Goal: Find specific page/section: Find specific page/section

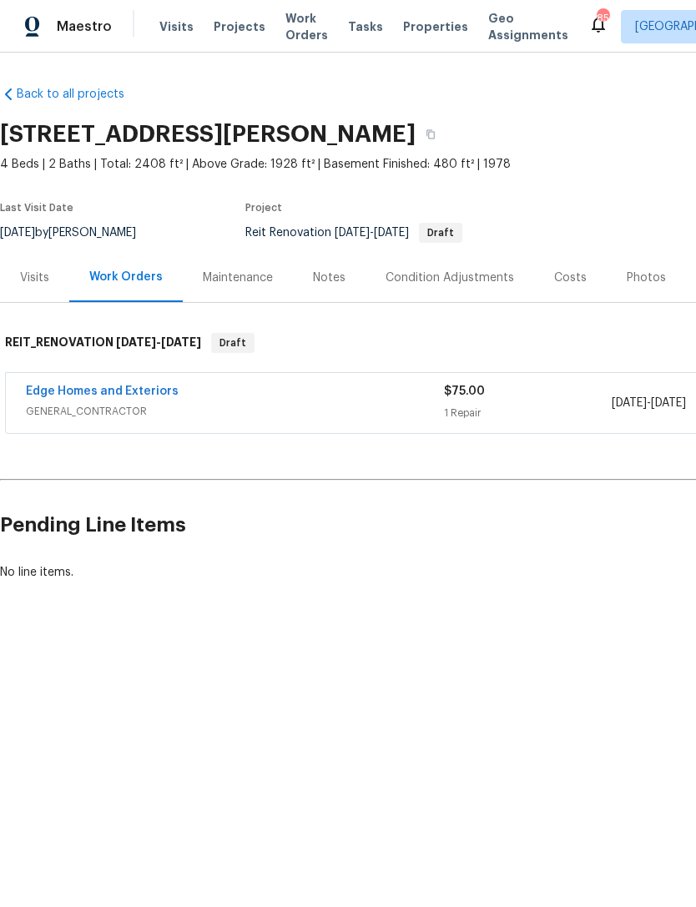
click at [188, 20] on div "Visits Projects Work Orders Tasks Properties Geo Assignments" at bounding box center [373, 26] width 429 height 33
click at [182, 20] on span "Visits" at bounding box center [176, 26] width 34 height 17
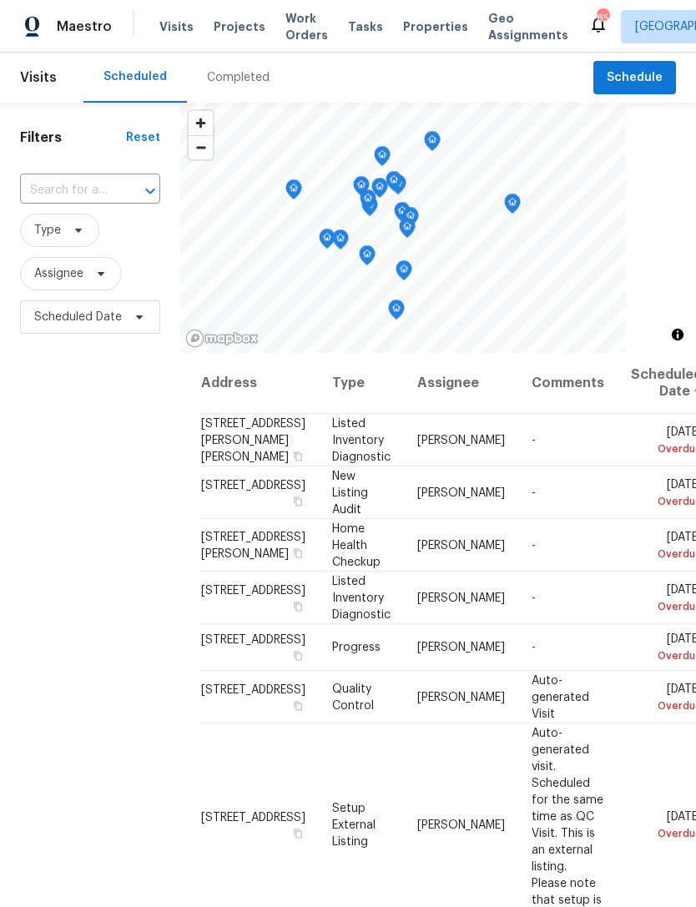
click at [411, 25] on span "Properties" at bounding box center [435, 26] width 65 height 17
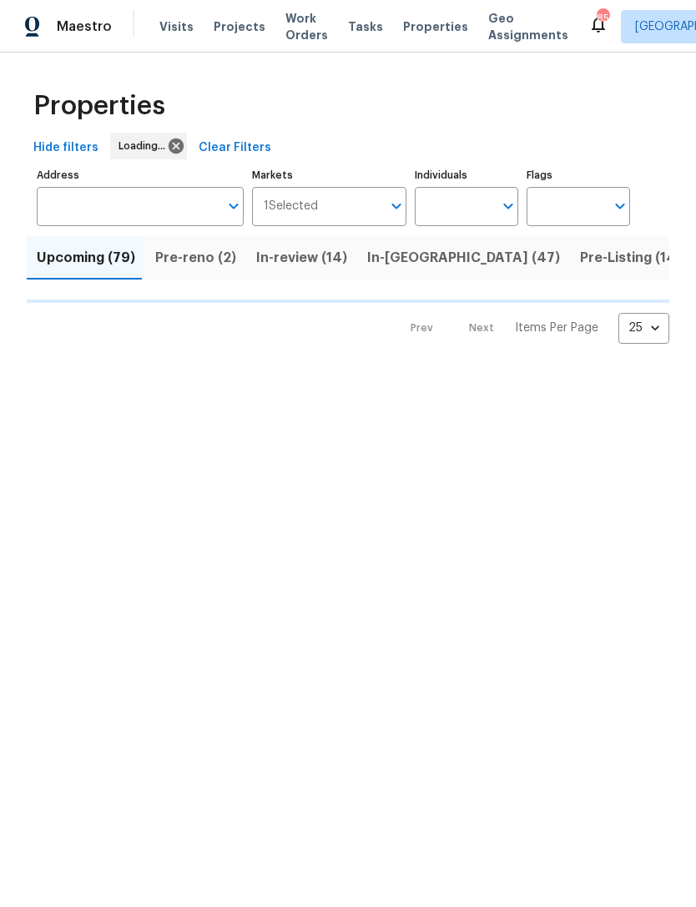
click at [143, 206] on input "Address" at bounding box center [128, 206] width 182 height 39
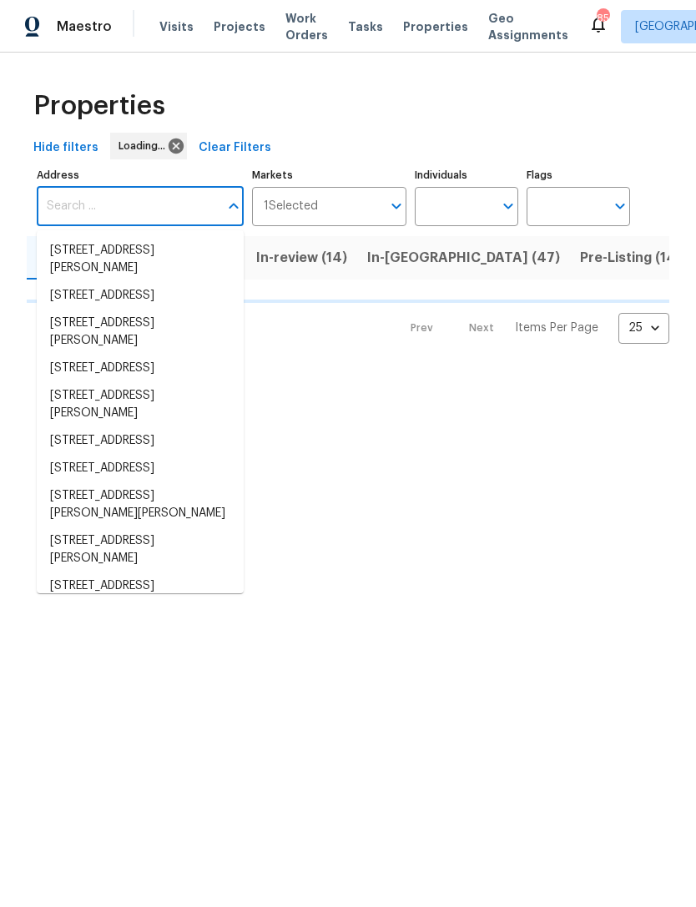
click at [138, 204] on input "Address" at bounding box center [128, 206] width 182 height 39
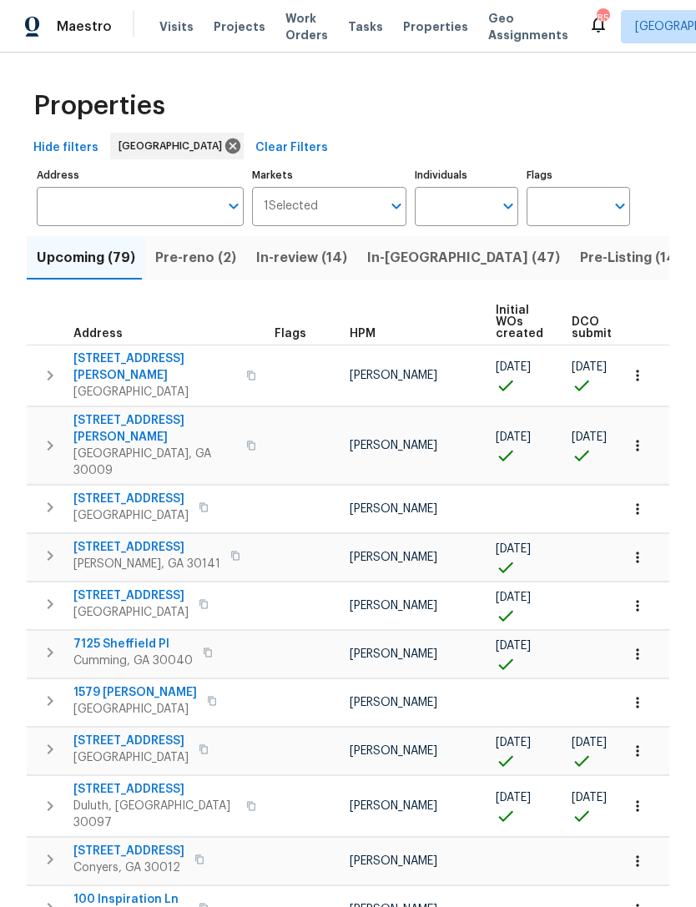
click at [126, 204] on input "Address" at bounding box center [128, 206] width 182 height 39
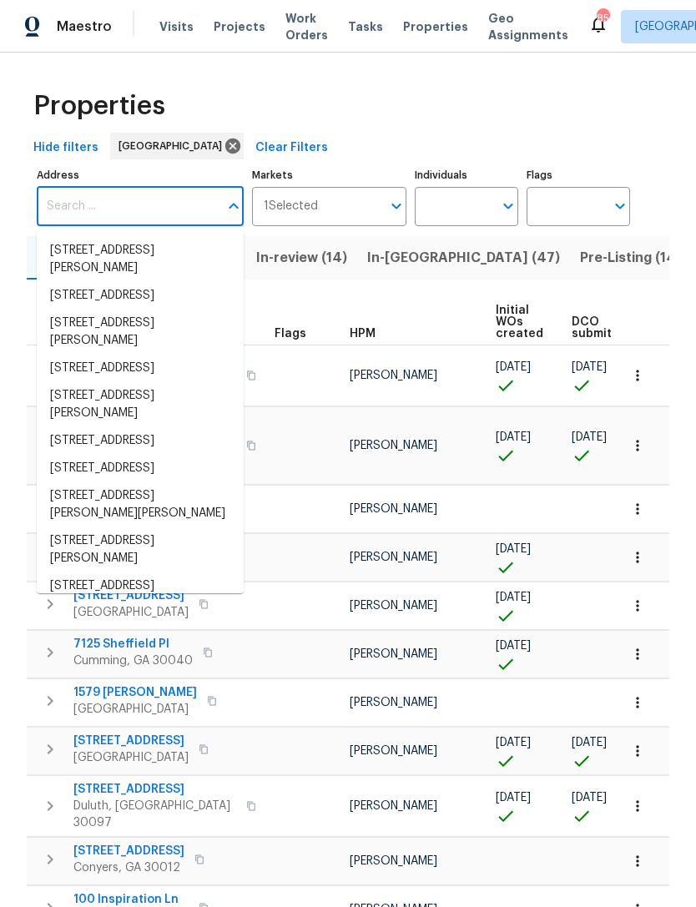
click at [81, 199] on input "Address" at bounding box center [128, 206] width 182 height 39
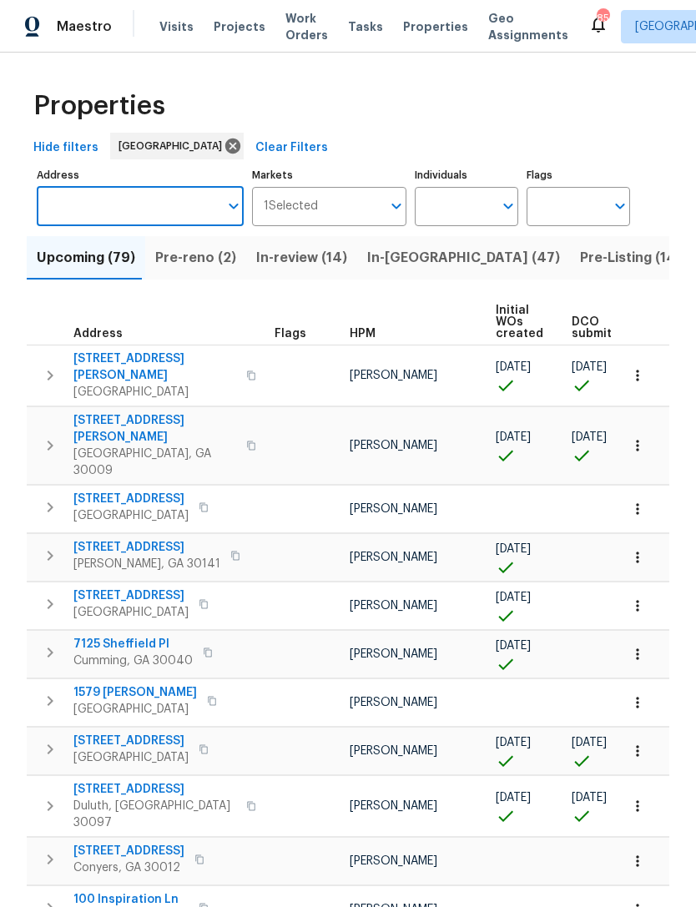
paste input "[STREET_ADDRESS]"
type input "[STREET_ADDRESS]"
click at [133, 262] on li "[STREET_ADDRESS]" at bounding box center [140, 251] width 207 height 28
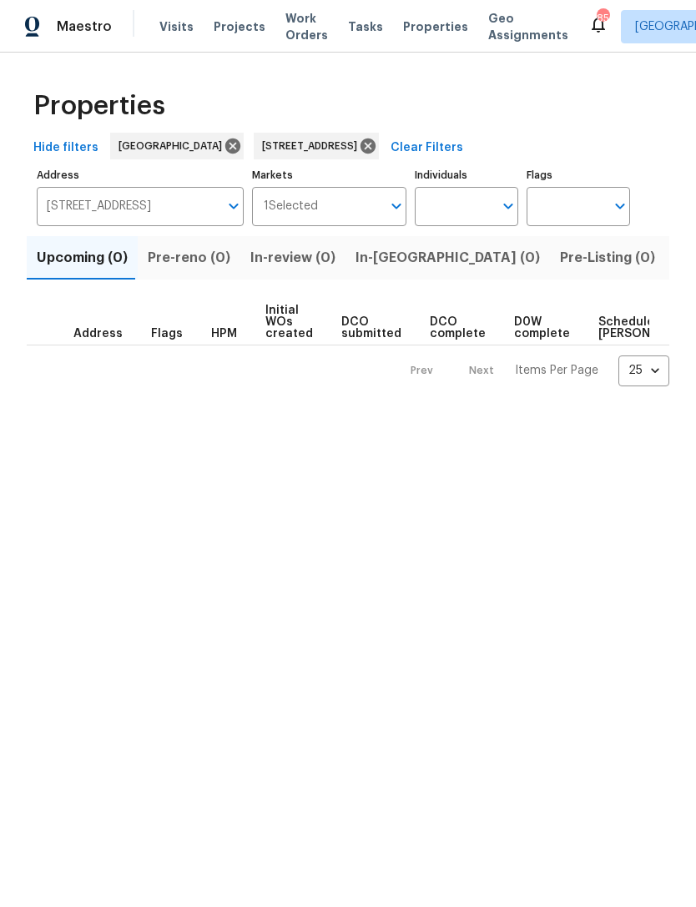
click at [675, 264] on span "Listed (1)" at bounding box center [705, 257] width 60 height 23
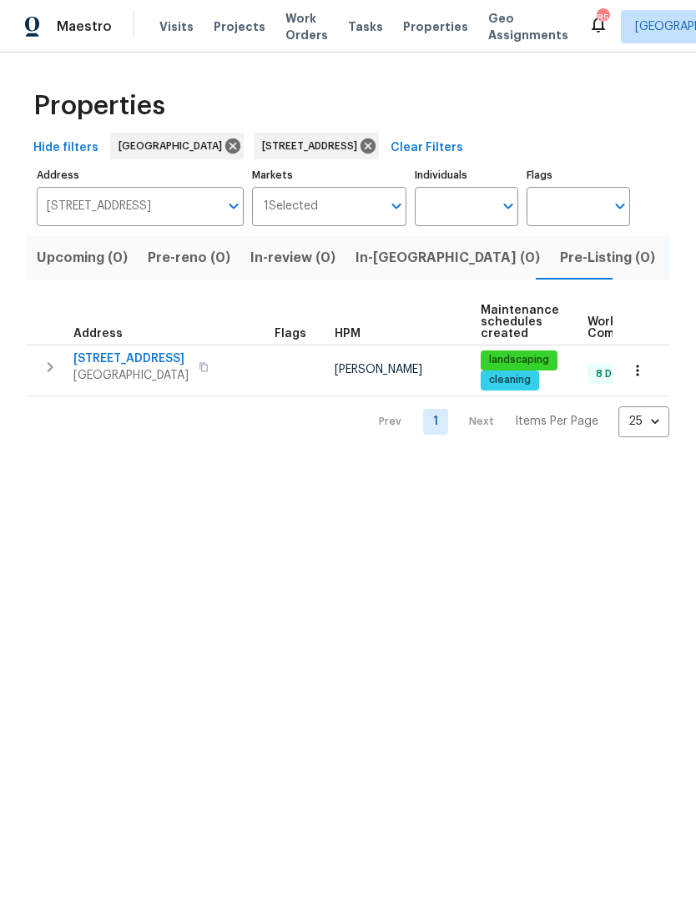
click at [125, 365] on span "[STREET_ADDRESS]" at bounding box center [130, 358] width 115 height 17
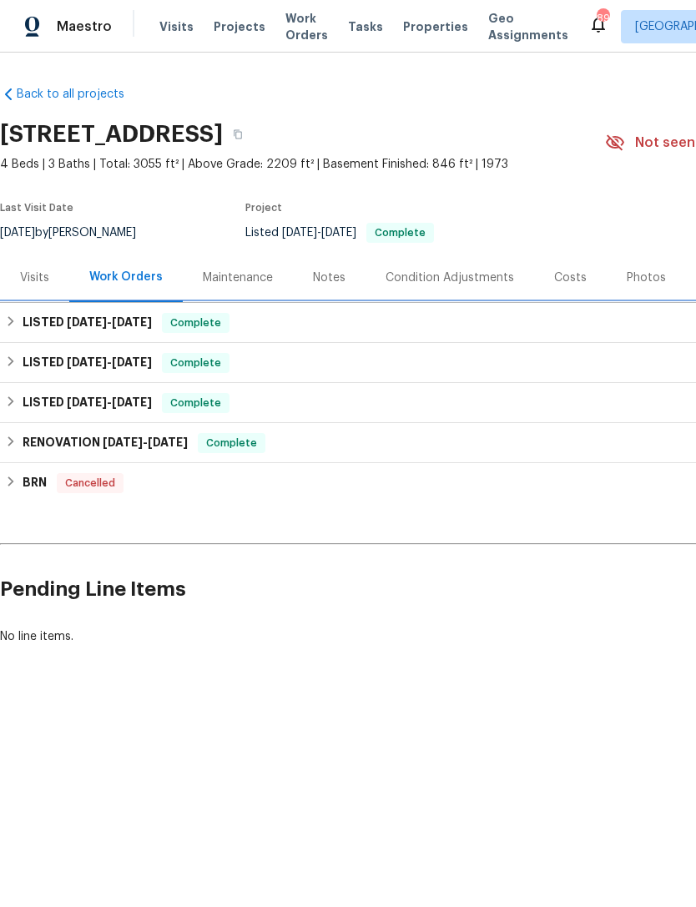
click at [195, 337] on div "LISTED 9/16/25 - 9/24/25 Complete" at bounding box center [471, 323] width 943 height 40
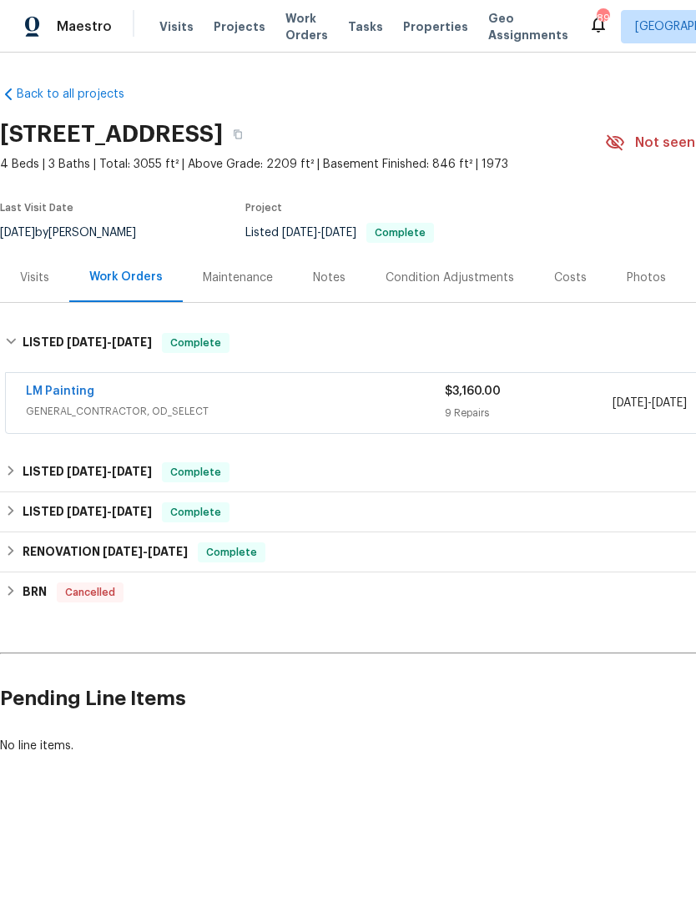
click at [70, 395] on link "LM Painting" at bounding box center [60, 391] width 68 height 12
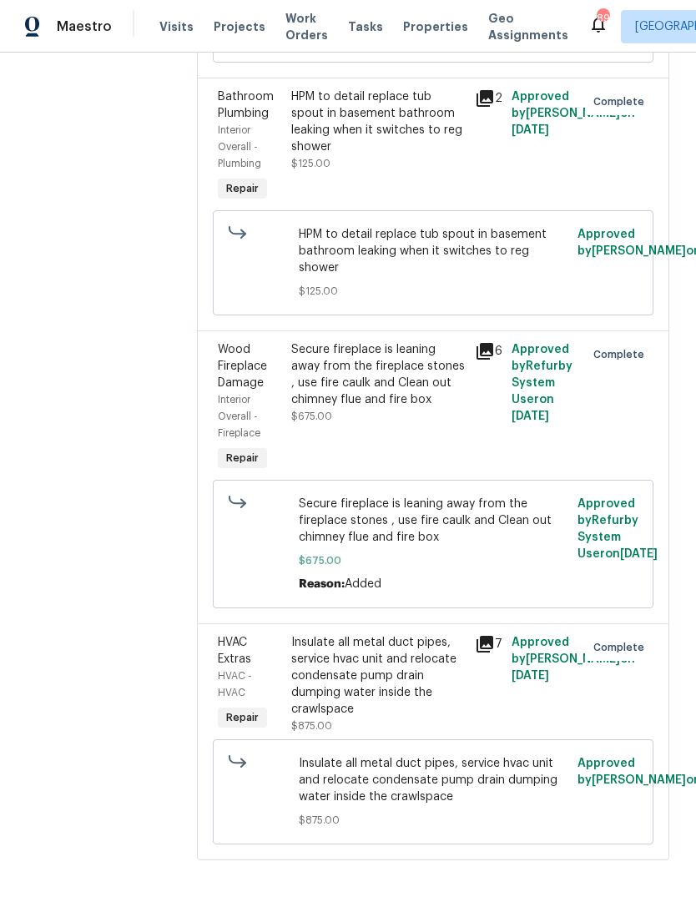
scroll to position [1818, 0]
click at [281, 667] on div "HVAC Extras" at bounding box center [249, 650] width 63 height 33
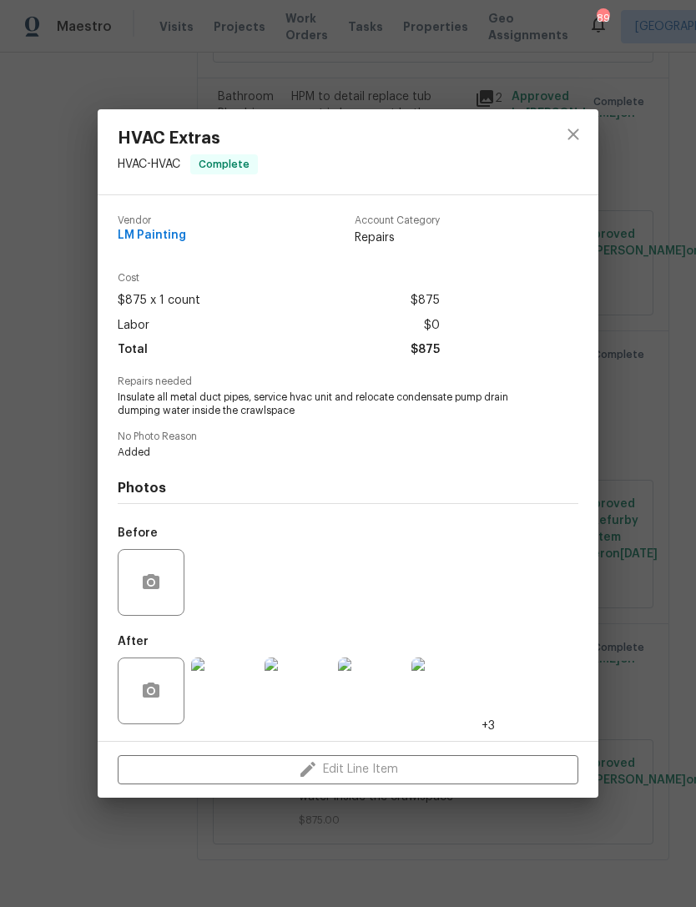
click at [234, 695] on img at bounding box center [224, 690] width 67 height 67
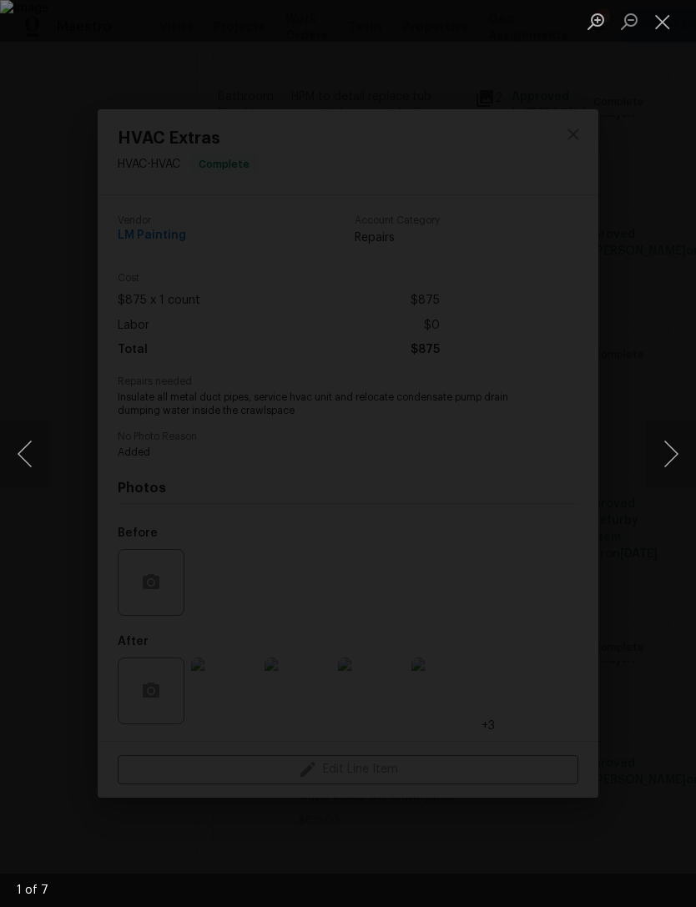
click at [661, 460] on button "Next image" at bounding box center [671, 453] width 50 height 67
click at [660, 466] on button "Next image" at bounding box center [671, 453] width 50 height 67
click at [659, 458] on button "Next image" at bounding box center [671, 453] width 50 height 67
click at [666, 451] on button "Next image" at bounding box center [671, 453] width 50 height 67
click at [659, 464] on button "Next image" at bounding box center [671, 453] width 50 height 67
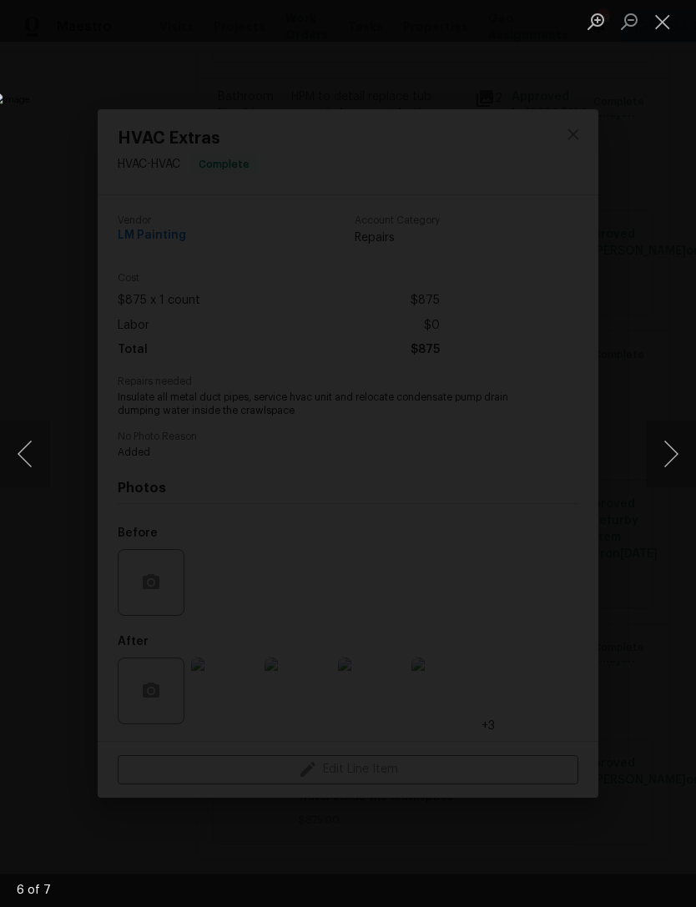
click at [666, 472] on button "Next image" at bounding box center [671, 453] width 50 height 67
click at [659, 18] on button "Close lightbox" at bounding box center [662, 21] width 33 height 29
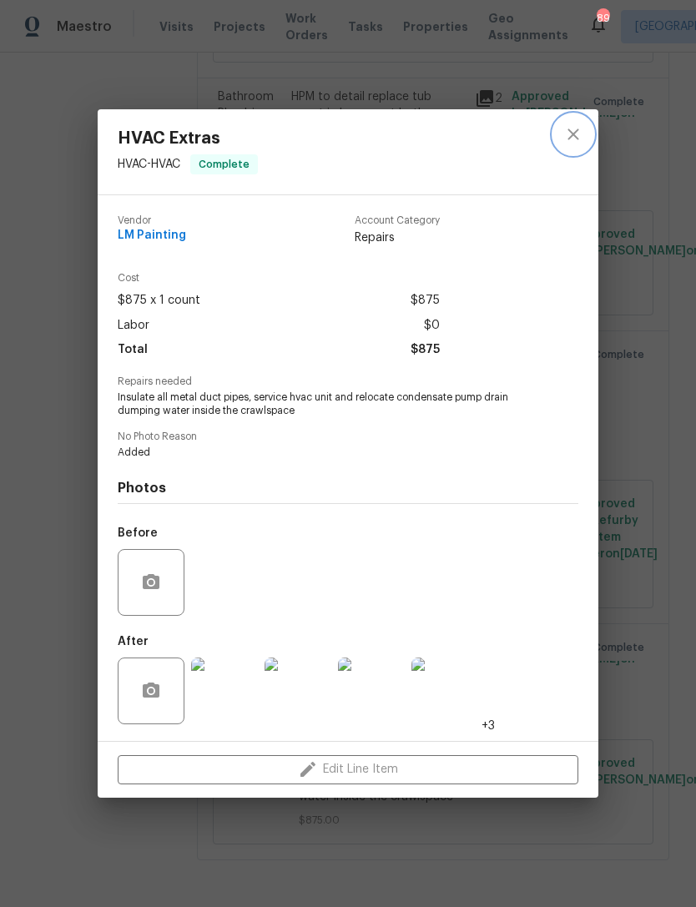
click at [567, 145] on button "close" at bounding box center [573, 134] width 40 height 40
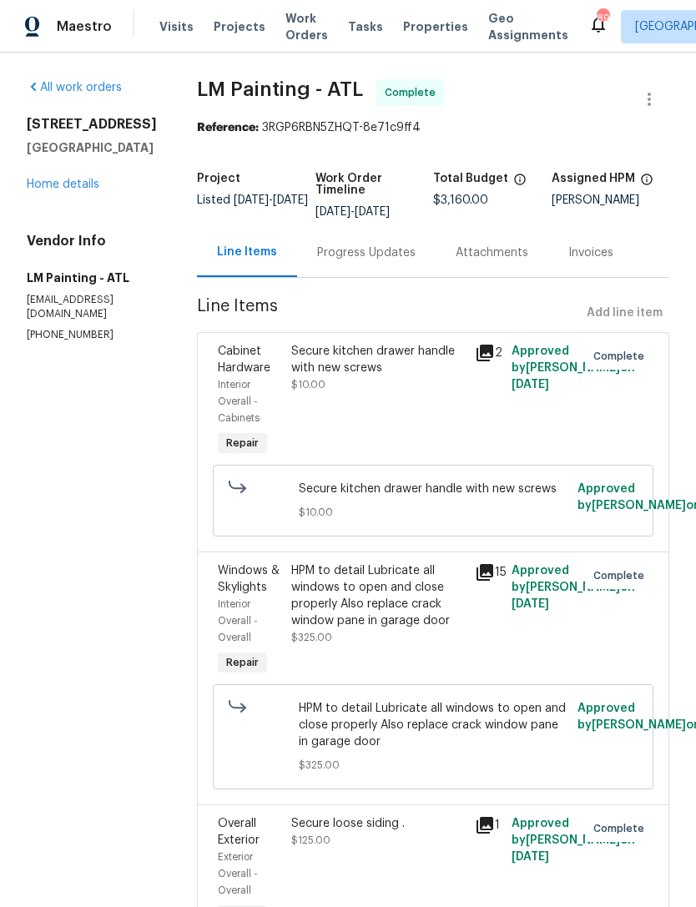
scroll to position [0, 0]
click at [75, 187] on link "Home details" at bounding box center [63, 185] width 73 height 12
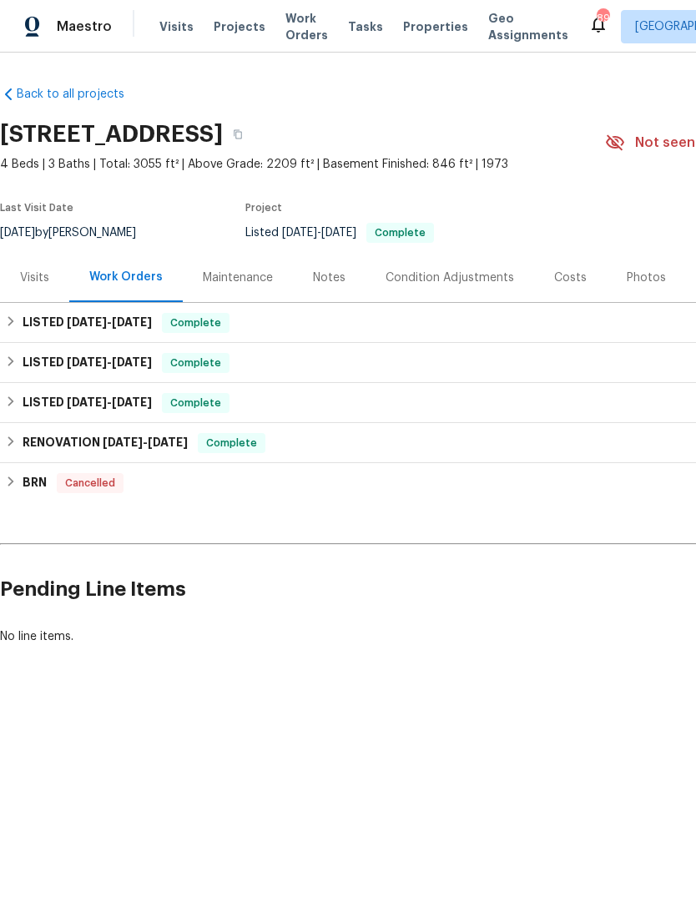
click at [316, 294] on div "Notes" at bounding box center [329, 277] width 73 height 49
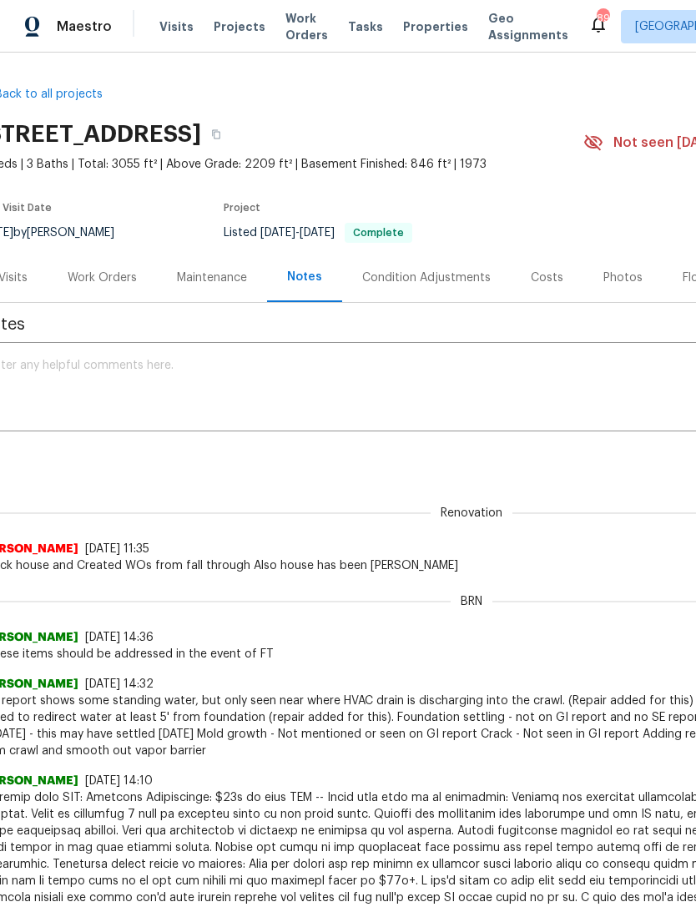
scroll to position [0, 23]
click at [611, 274] on div "Photos" at bounding box center [620, 277] width 39 height 17
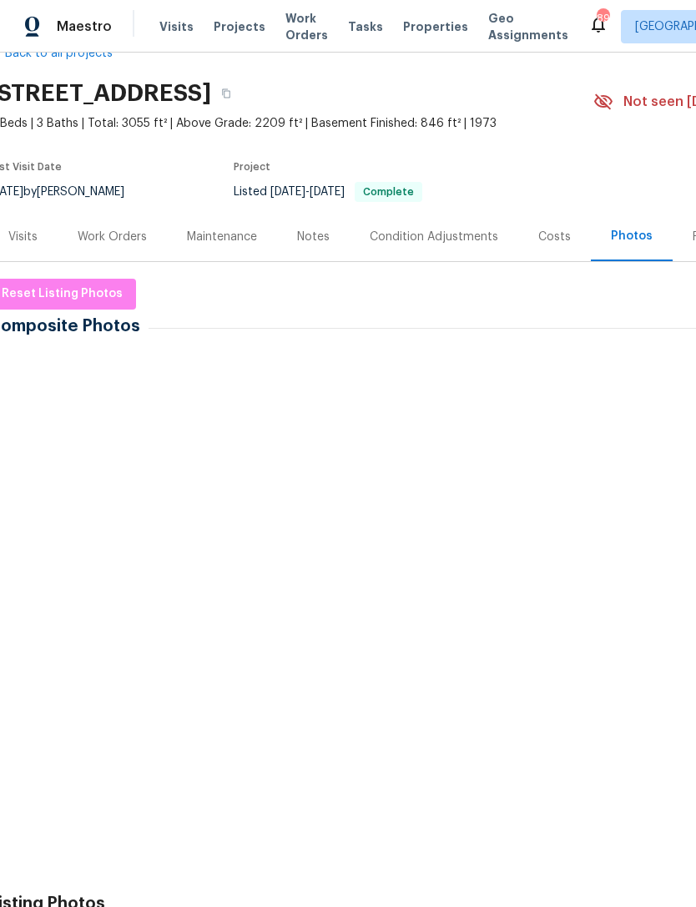
scroll to position [85, 9]
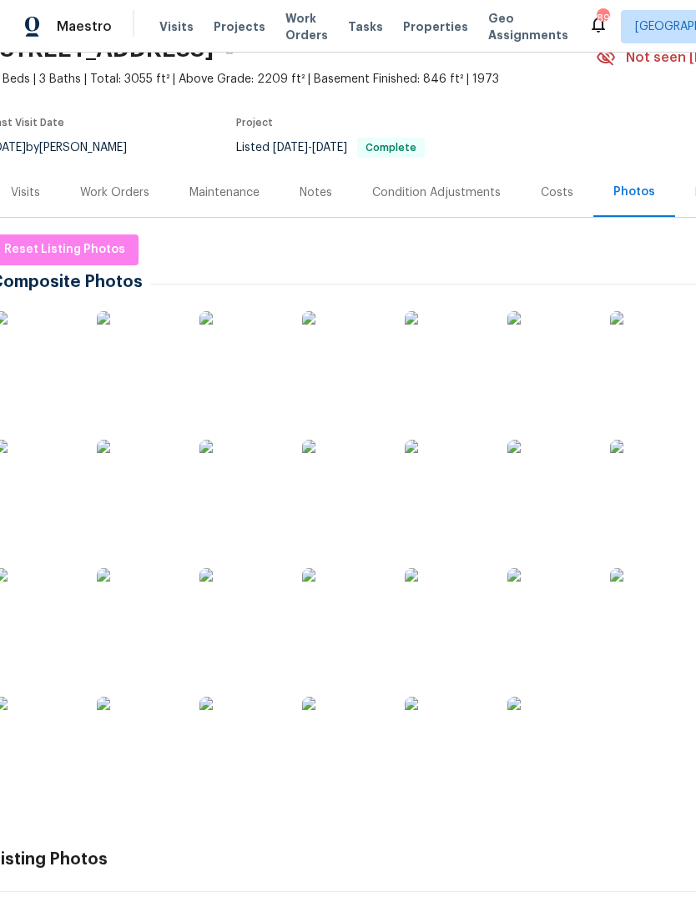
click at [224, 627] on img at bounding box center [240, 609] width 83 height 83
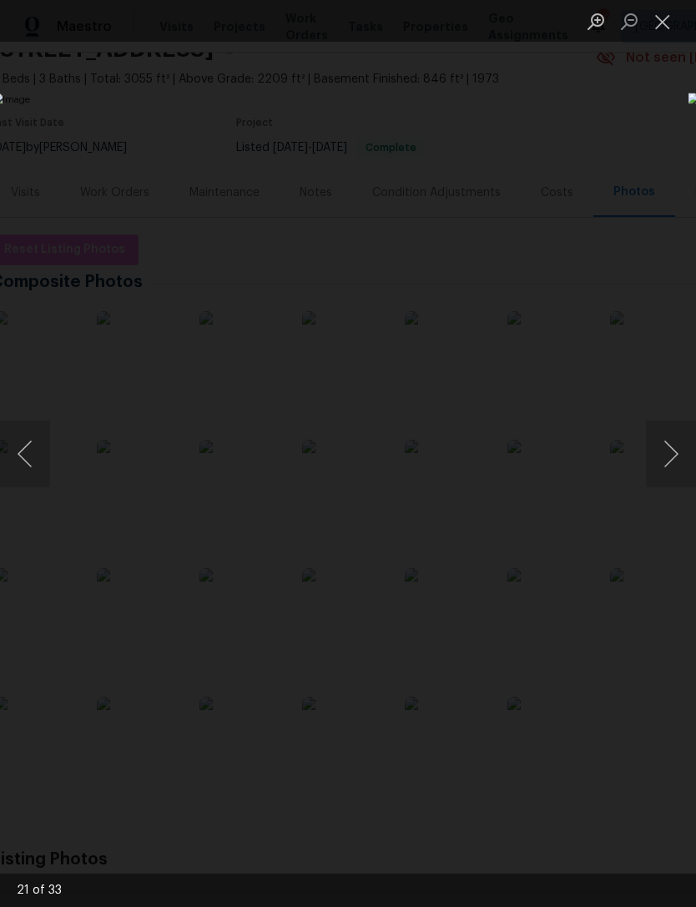
click at [29, 460] on button "Previous image" at bounding box center [25, 453] width 50 height 67
click at [39, 461] on button "Previous image" at bounding box center [25, 453] width 50 height 67
click at [43, 455] on button "Previous image" at bounding box center [25, 453] width 50 height 67
click at [40, 460] on button "Previous image" at bounding box center [25, 453] width 50 height 67
click at [38, 459] on button "Previous image" at bounding box center [25, 453] width 50 height 67
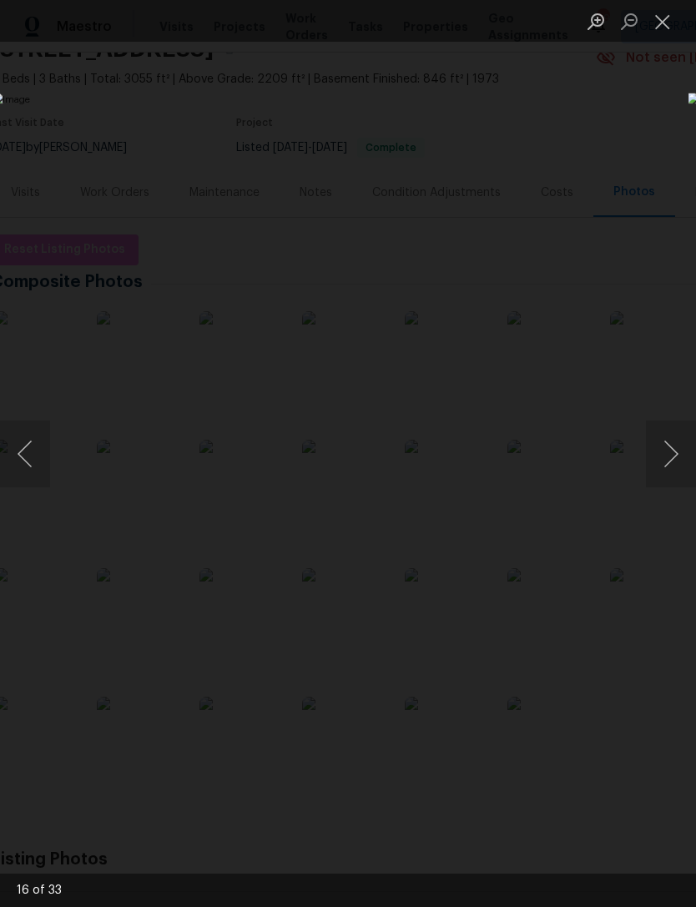
click at [43, 455] on button "Previous image" at bounding box center [25, 453] width 50 height 67
click at [36, 450] on button "Previous image" at bounding box center [25, 453] width 50 height 67
click at [445, 128] on div "Lightbox" at bounding box center [348, 453] width 696 height 907
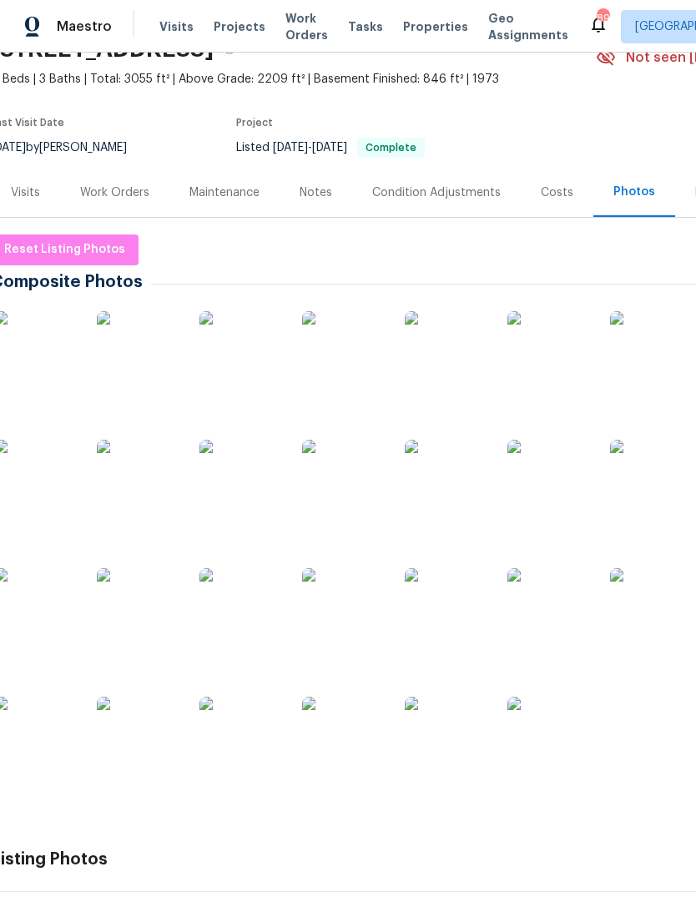
click at [154, 194] on div "Work Orders" at bounding box center [114, 192] width 109 height 49
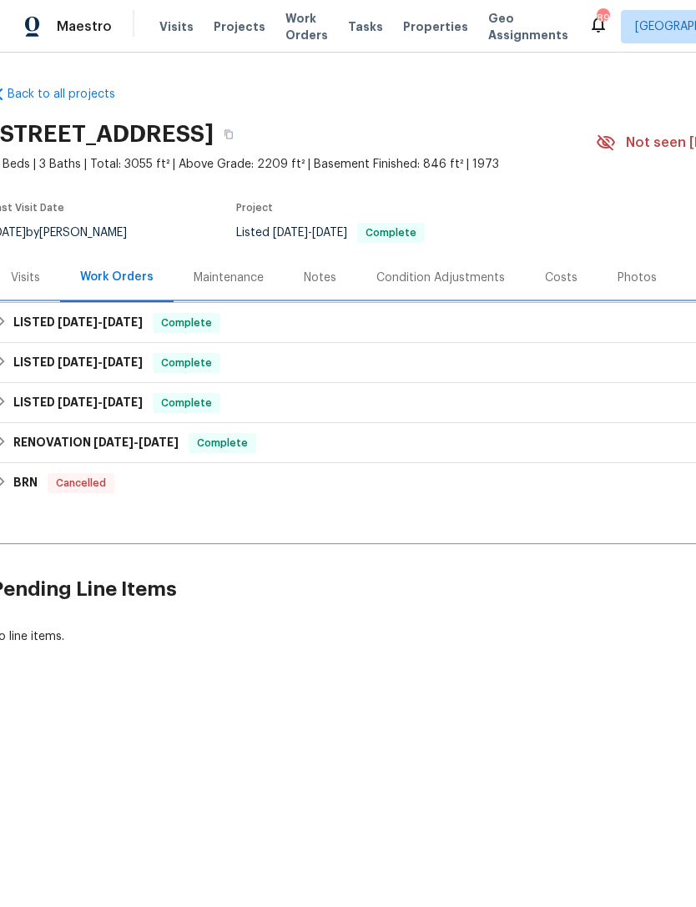
click at [143, 320] on span "[DATE]" at bounding box center [123, 322] width 40 height 12
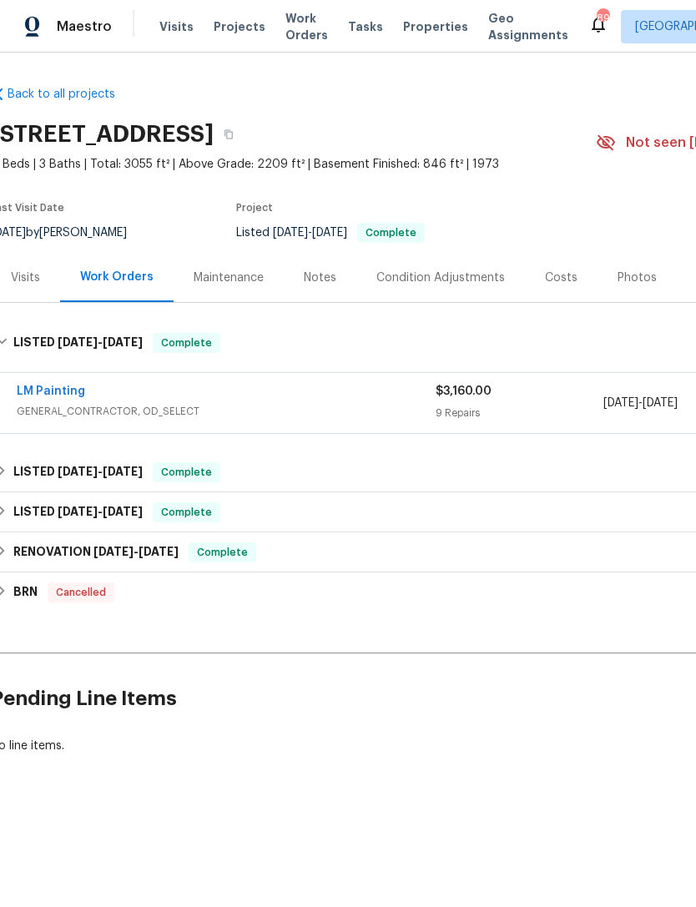
click at [253, 421] on div "LM Painting GENERAL_CONTRACTOR, OD_SELECT" at bounding box center [226, 403] width 419 height 40
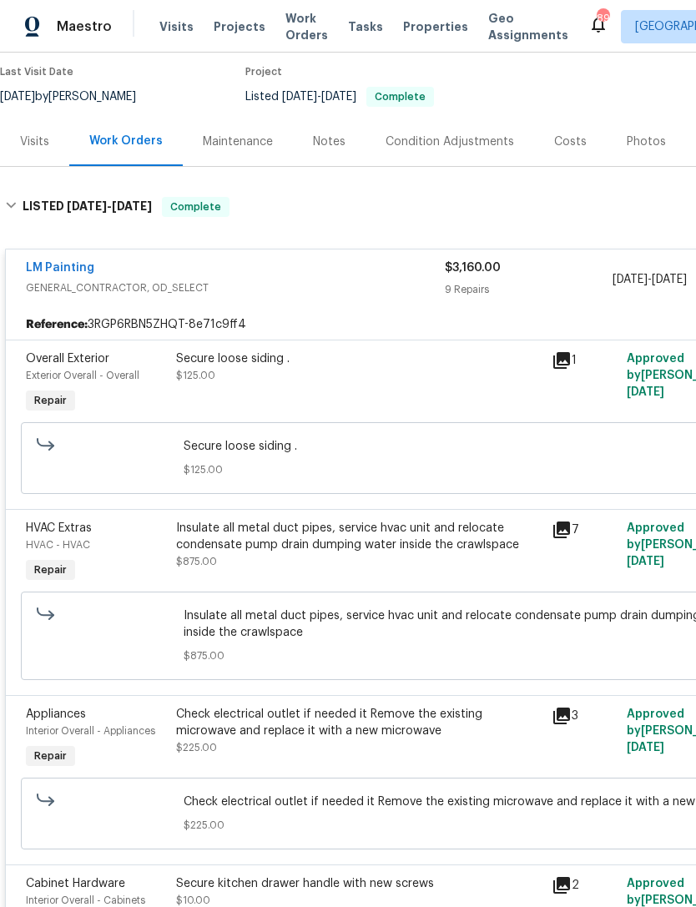
scroll to position [137, 0]
click at [37, 137] on div "Visits" at bounding box center [34, 141] width 29 height 17
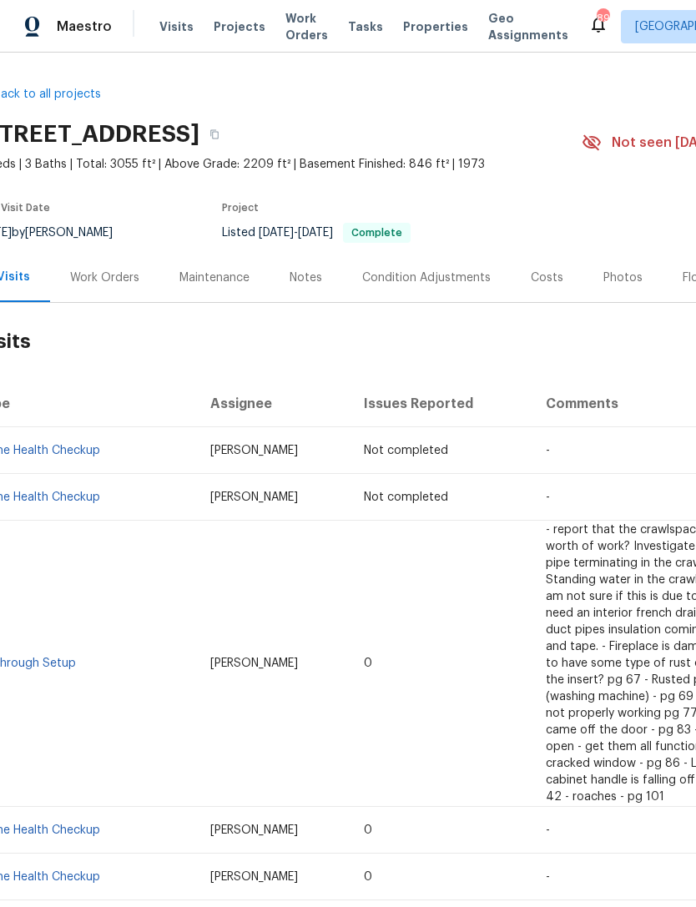
scroll to position [0, 25]
click at [126, 288] on div "Work Orders" at bounding box center [102, 277] width 109 height 49
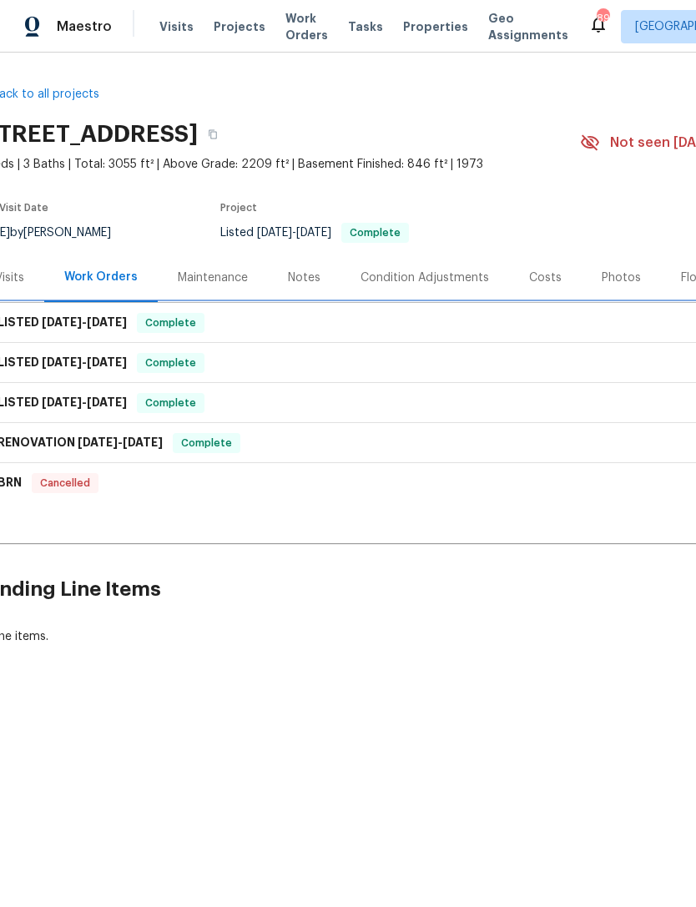
click at [274, 327] on div "LISTED 9/16/25 - 9/24/25 Complete" at bounding box center [446, 323] width 933 height 20
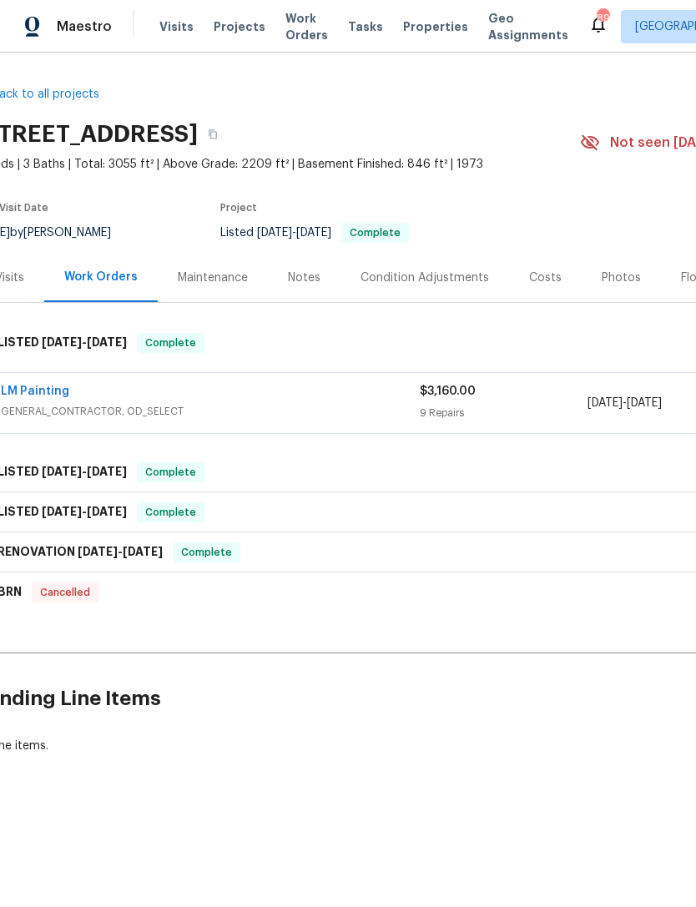
click at [224, 416] on span "GENERAL_CONTRACTOR, OD_SELECT" at bounding box center [210, 411] width 419 height 17
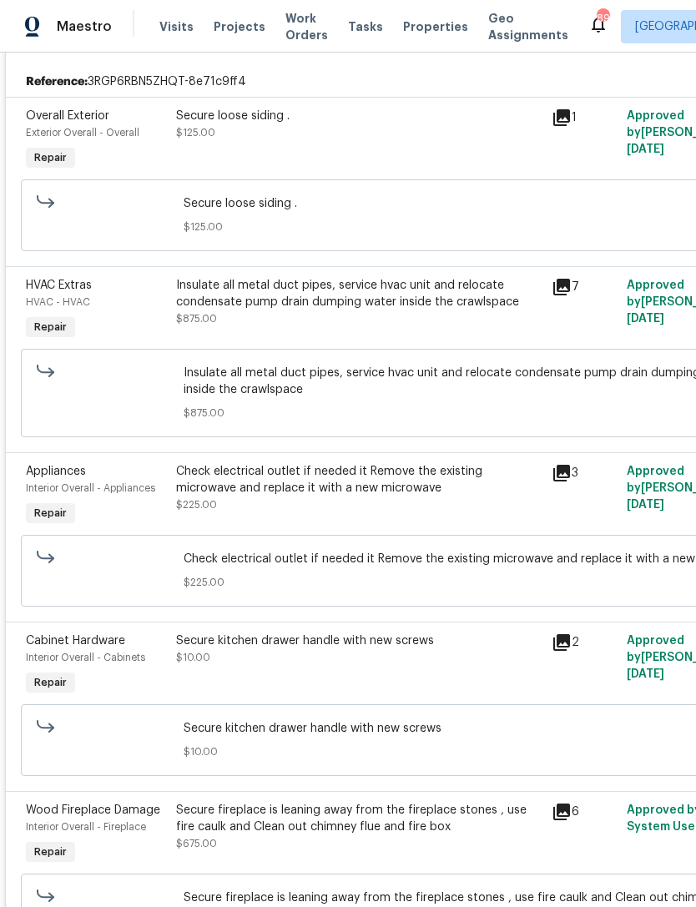
scroll to position [379, 0]
click at [63, 474] on span "Appliances" at bounding box center [56, 471] width 60 height 12
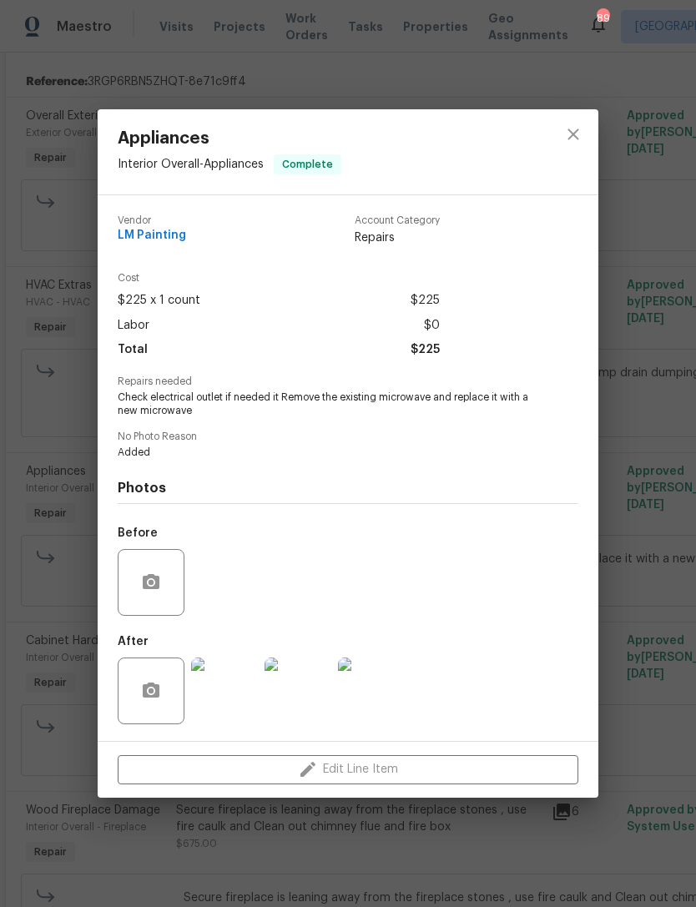
click at [228, 686] on img at bounding box center [224, 690] width 67 height 67
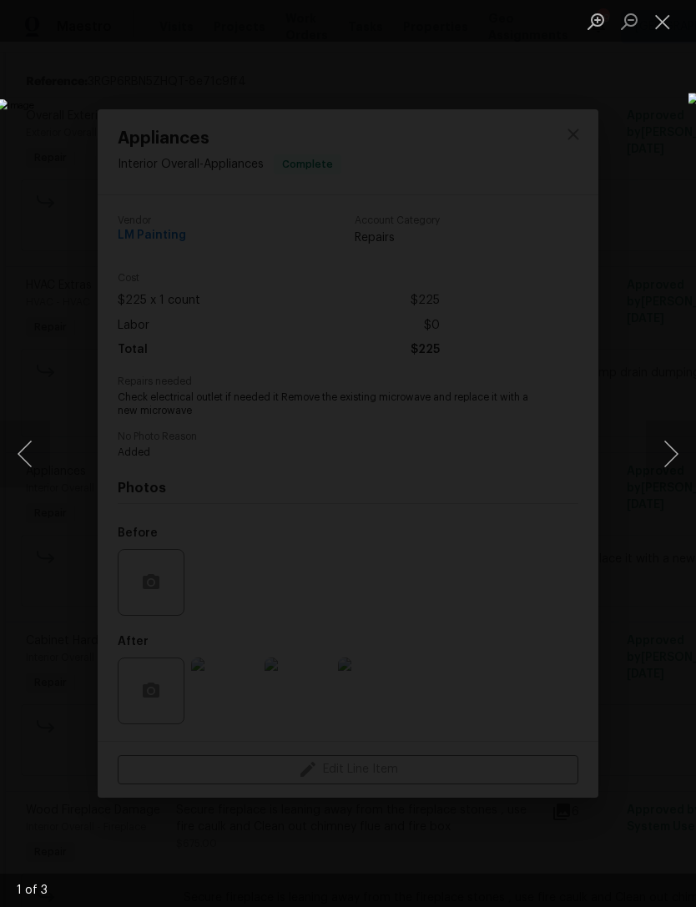
click at [661, 462] on button "Next image" at bounding box center [671, 453] width 50 height 67
click at [659, 466] on button "Next image" at bounding box center [671, 453] width 50 height 67
click at [658, 445] on button "Next image" at bounding box center [671, 453] width 50 height 67
click at [660, 450] on button "Next image" at bounding box center [671, 453] width 50 height 67
click at [668, 27] on button "Close lightbox" at bounding box center [662, 21] width 33 height 29
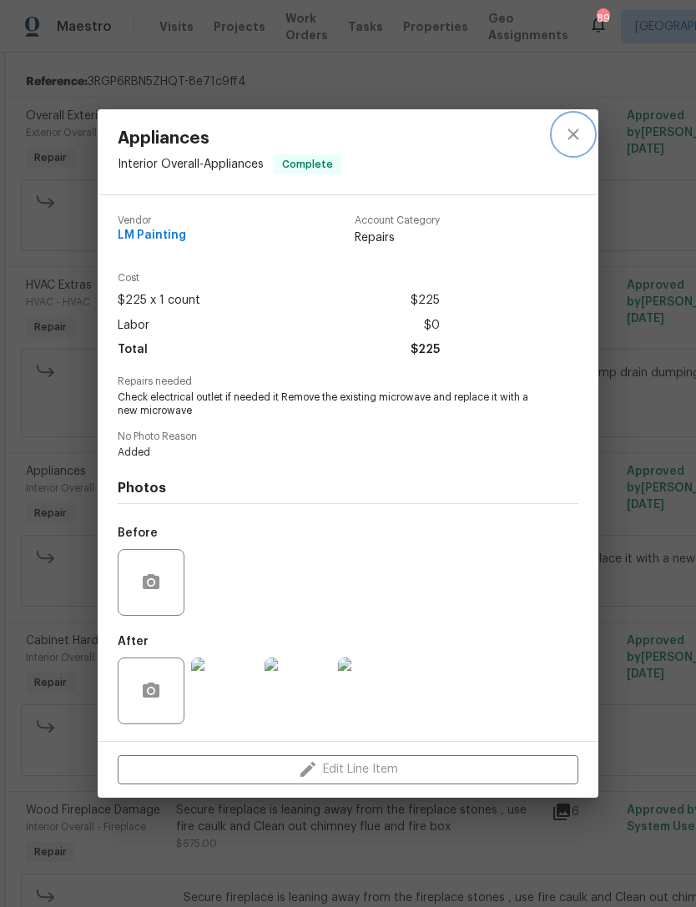
click at [570, 129] on icon "close" at bounding box center [572, 134] width 11 height 11
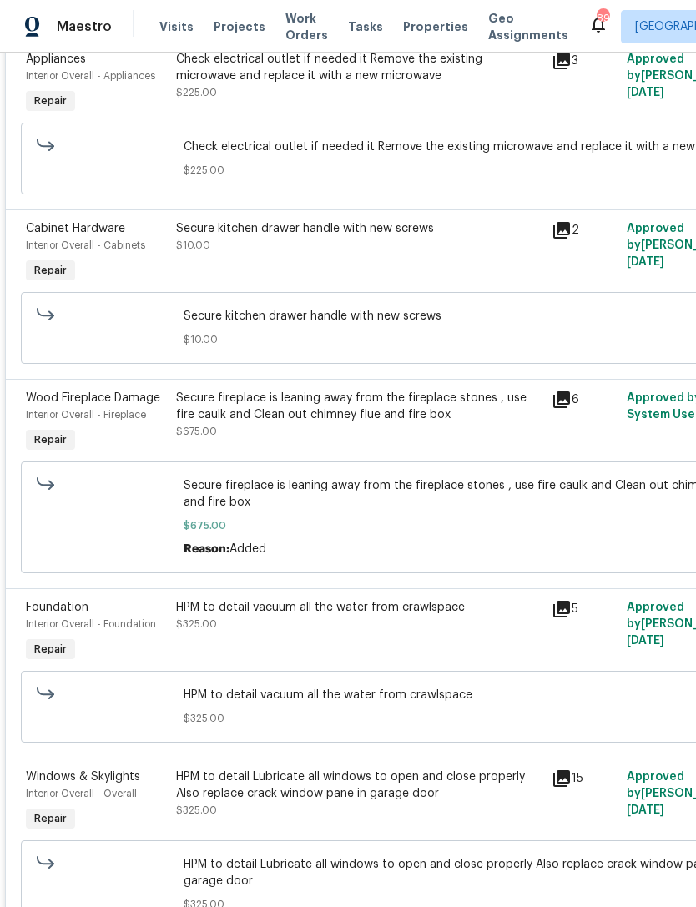
scroll to position [792, 0]
click at [58, 403] on span "Wood Fireplace Damage" at bounding box center [93, 397] width 134 height 12
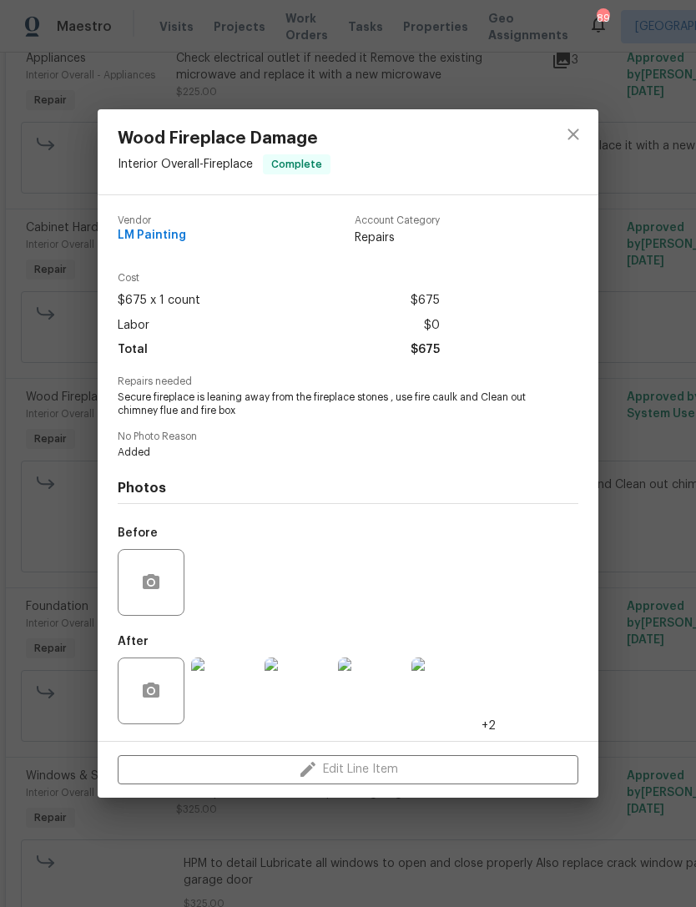
click at [142, 744] on div "Edit Line Item" at bounding box center [348, 770] width 500 height 56
click at [226, 682] on img at bounding box center [224, 690] width 67 height 67
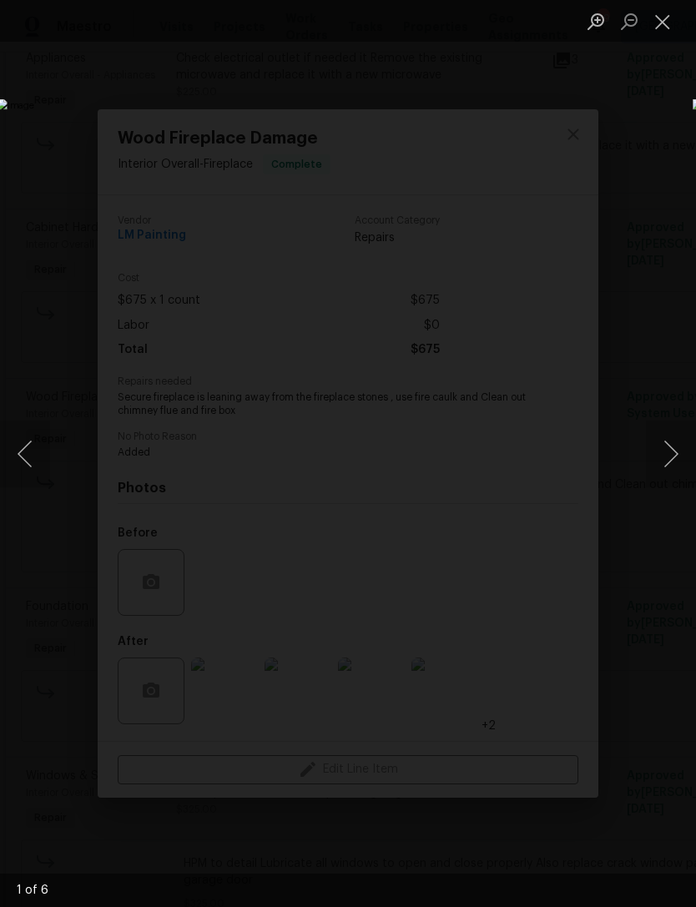
click at [669, 458] on button "Next image" at bounding box center [671, 453] width 50 height 67
click at [666, 463] on button "Next image" at bounding box center [671, 453] width 50 height 67
click at [666, 456] on button "Next image" at bounding box center [671, 453] width 50 height 67
click at [661, 455] on button "Next image" at bounding box center [671, 453] width 50 height 67
click at [663, 458] on button "Next image" at bounding box center [671, 453] width 50 height 67
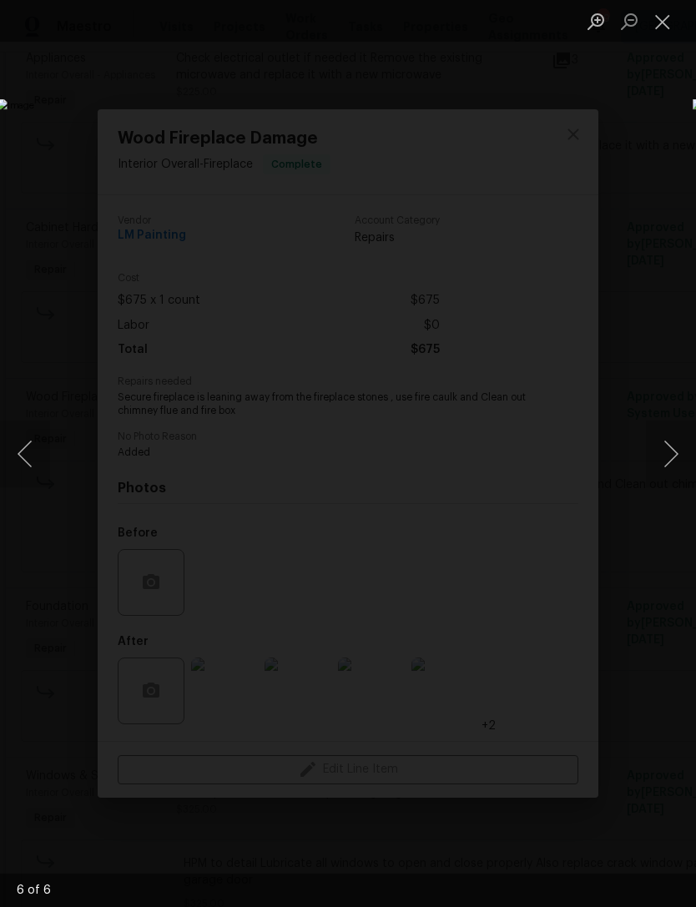
click at [664, 455] on button "Next image" at bounding box center [671, 453] width 50 height 67
click at [666, 458] on button "Next image" at bounding box center [671, 453] width 50 height 67
click at [661, 7] on button "Close lightbox" at bounding box center [662, 21] width 33 height 29
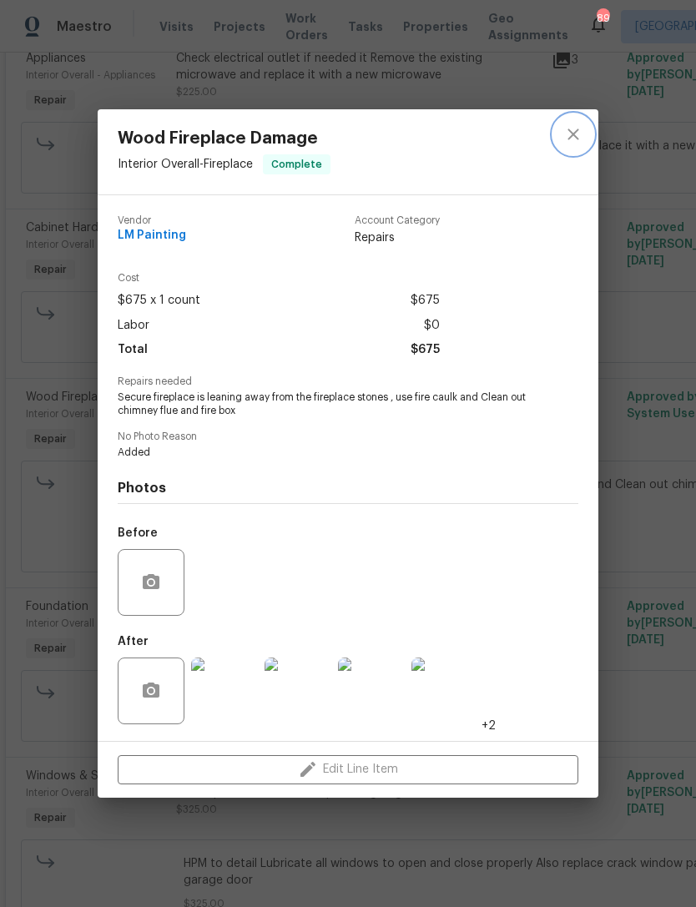
click at [576, 152] on button "close" at bounding box center [573, 134] width 40 height 40
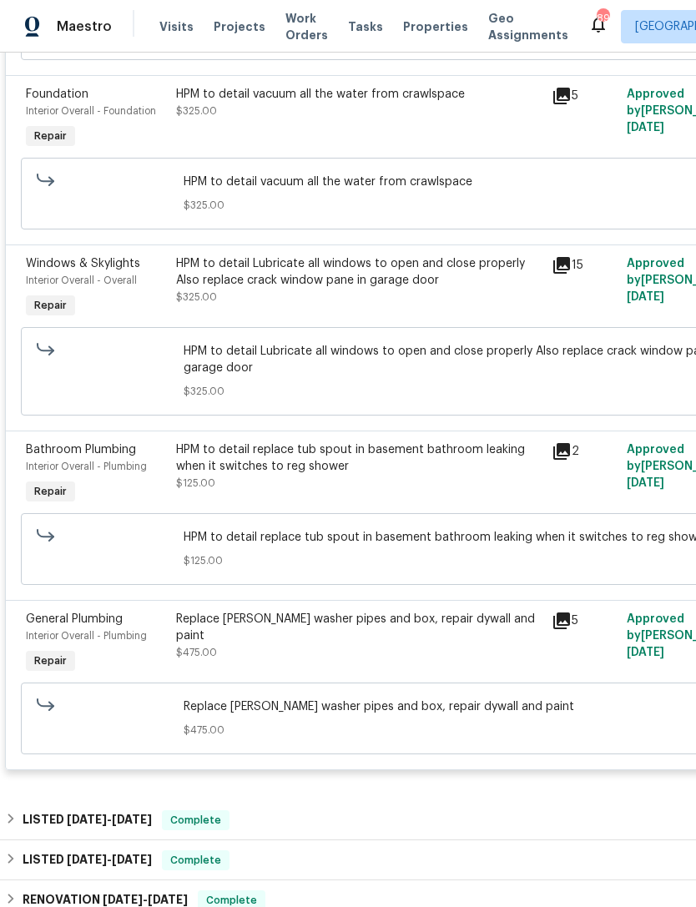
scroll to position [1305, 0]
click at [58, 636] on div "Interior Overall - Plumbing" at bounding box center [96, 634] width 140 height 17
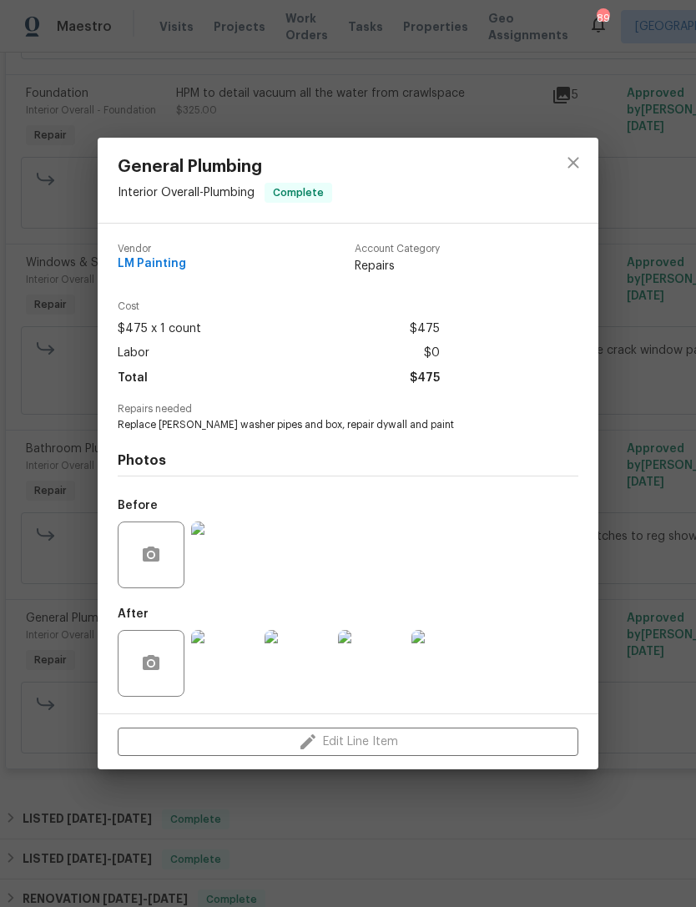
click at [231, 671] on img at bounding box center [224, 663] width 67 height 67
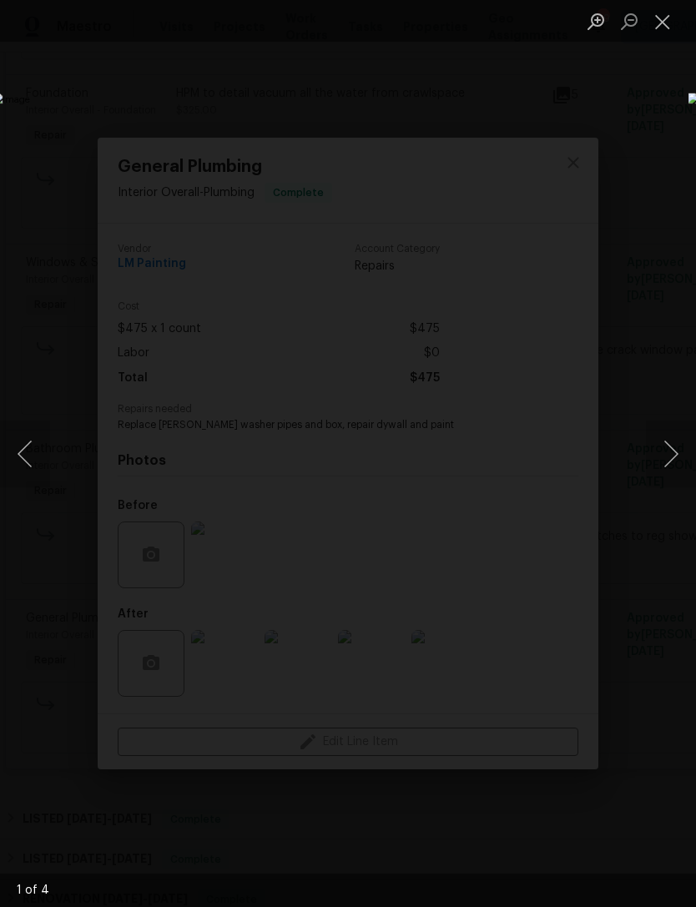
click at [673, 445] on button "Next image" at bounding box center [671, 453] width 50 height 67
click at [664, 455] on button "Next image" at bounding box center [671, 453] width 50 height 67
click at [658, 455] on button "Next image" at bounding box center [671, 453] width 50 height 67
click at [662, 458] on button "Next image" at bounding box center [671, 453] width 50 height 67
click at [671, 464] on button "Next image" at bounding box center [671, 453] width 50 height 67
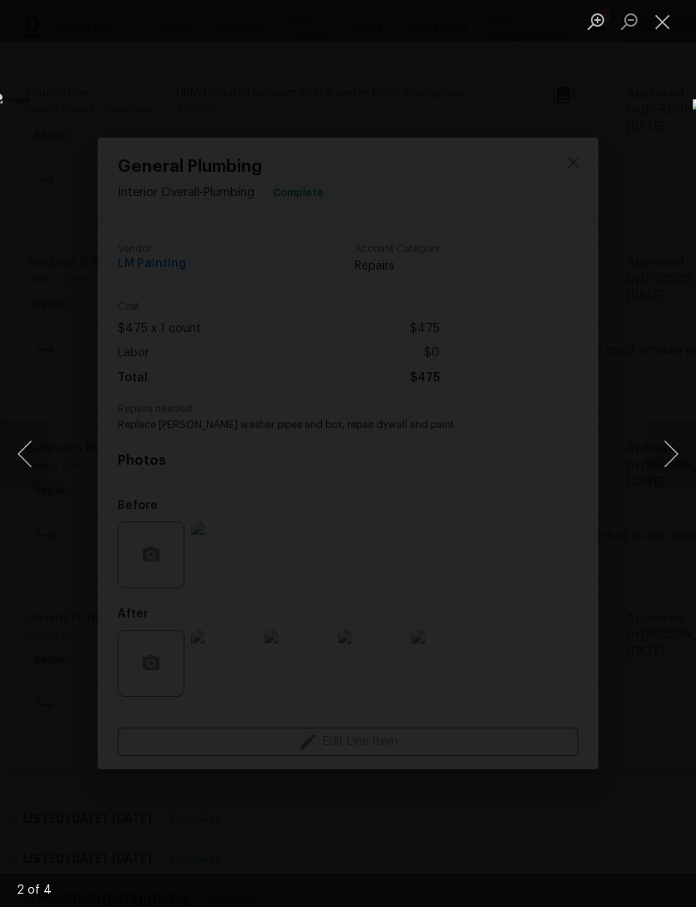
click at [532, 115] on div "Lightbox" at bounding box center [348, 453] width 696 height 907
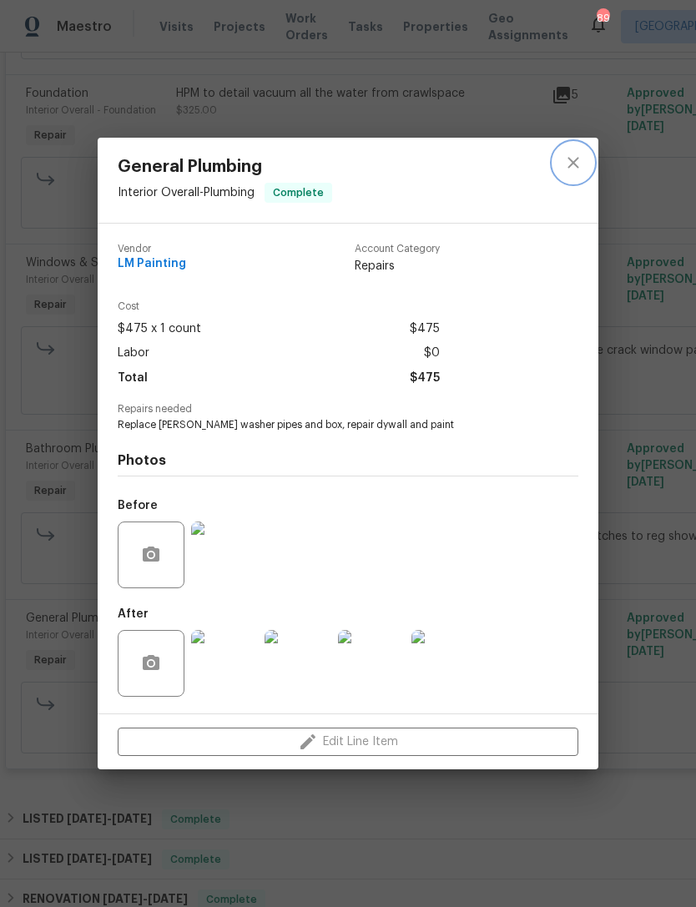
click at [576, 159] on icon "close" at bounding box center [573, 163] width 20 height 20
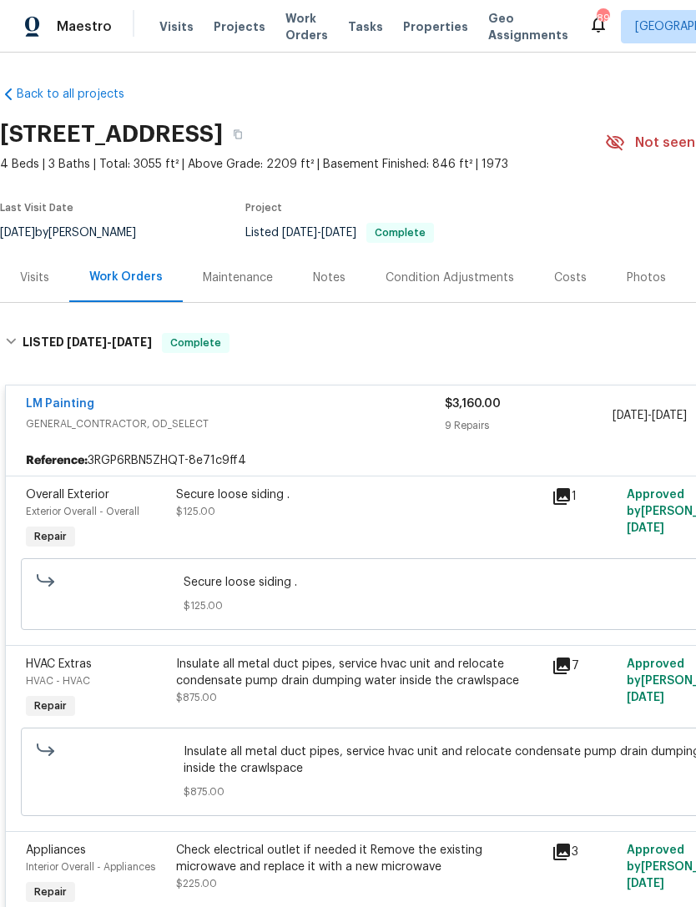
scroll to position [0, 0]
click at [319, 278] on div "Notes" at bounding box center [329, 277] width 33 height 17
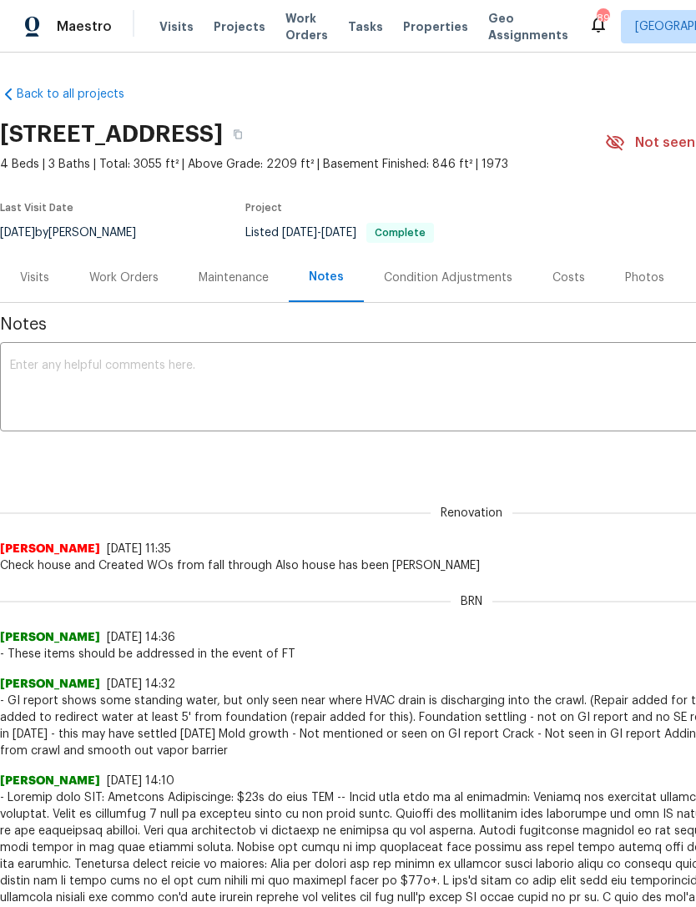
click at [138, 274] on div "Work Orders" at bounding box center [123, 277] width 69 height 17
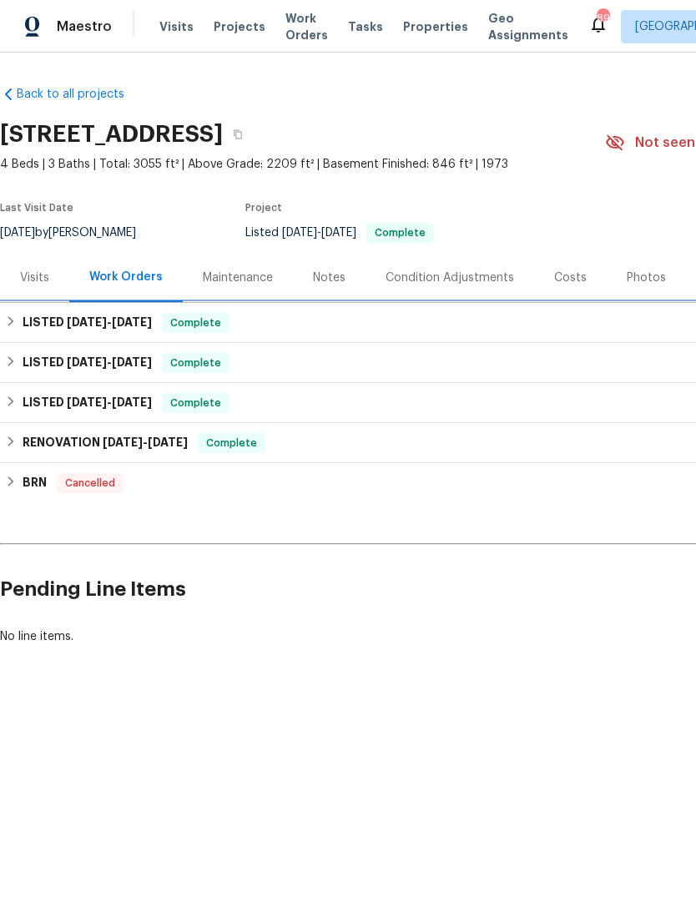
click at [244, 325] on div "LISTED 9/16/25 - 9/24/25 Complete" at bounding box center [471, 323] width 933 height 20
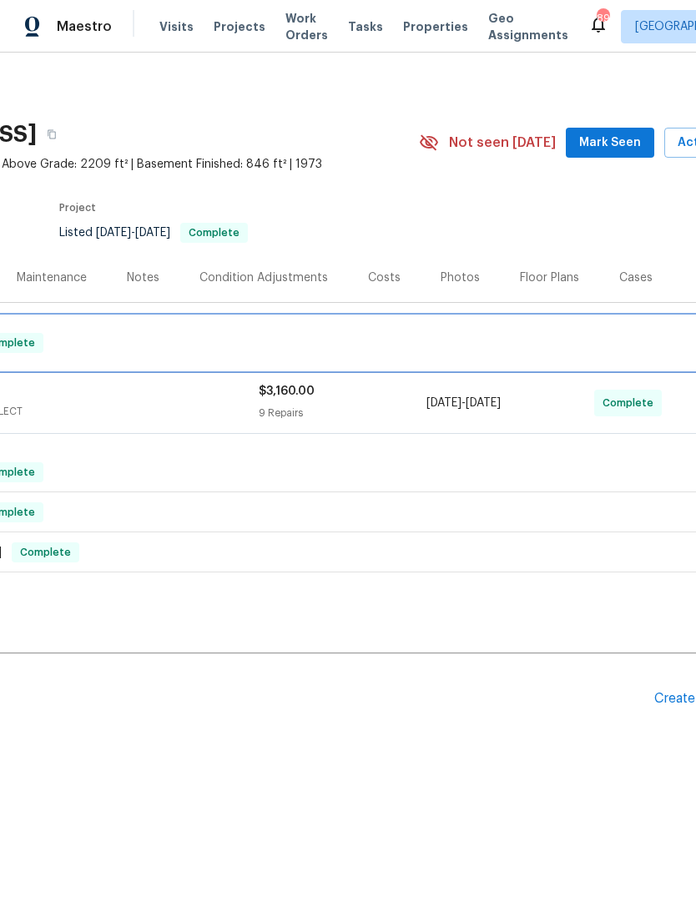
scroll to position [0, 185]
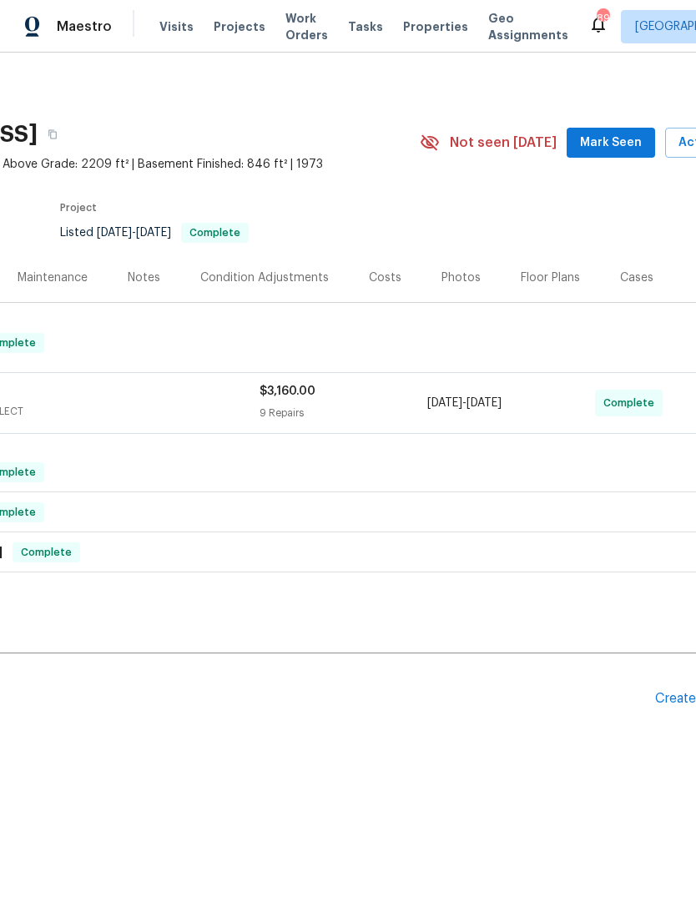
click at [386, 282] on div "Costs" at bounding box center [385, 277] width 33 height 17
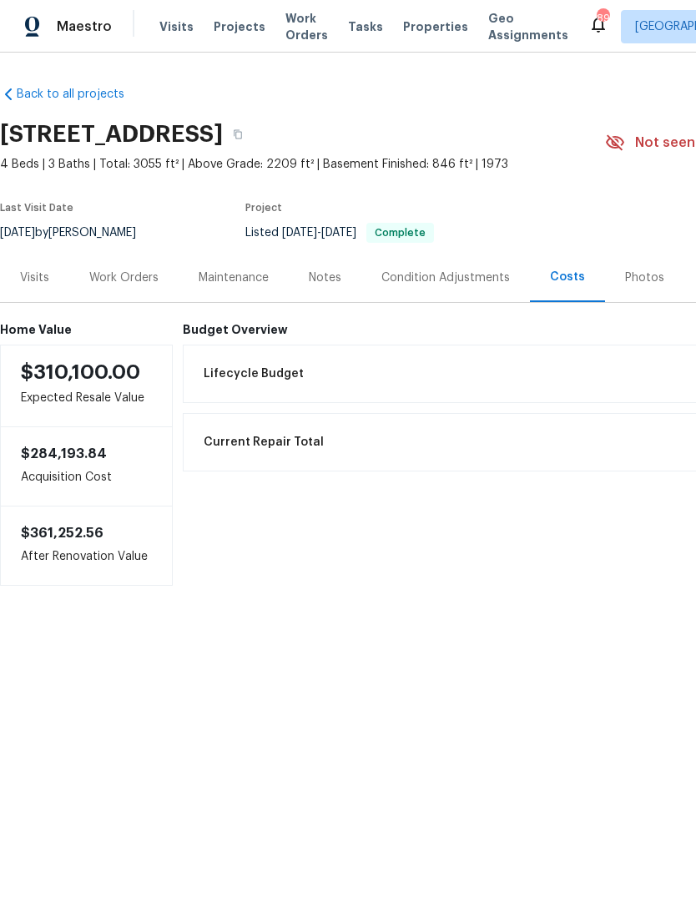
click at [437, 287] on div "Condition Adjustments" at bounding box center [445, 277] width 168 height 49
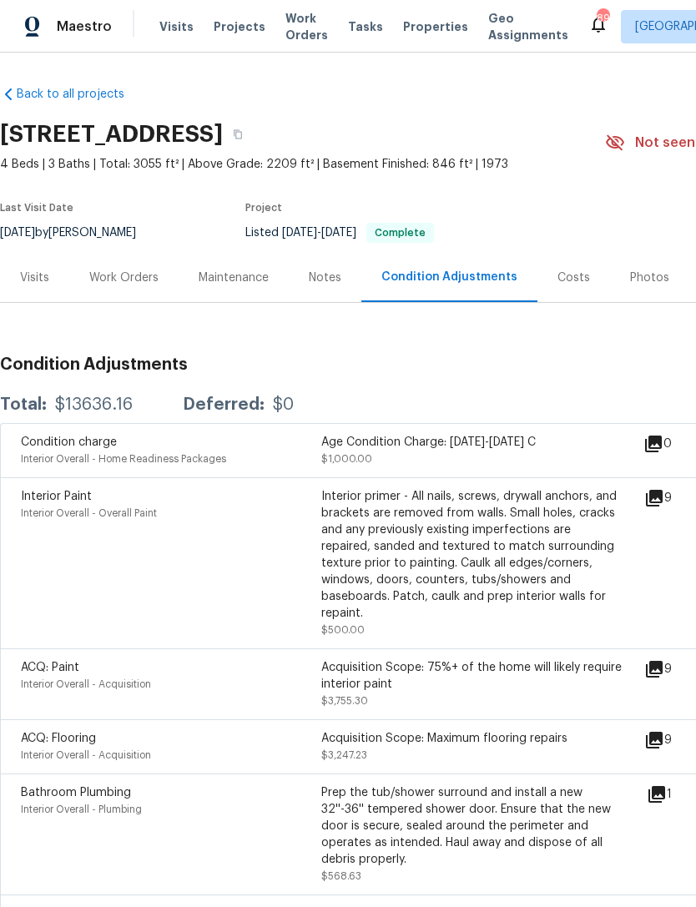
click at [140, 275] on div "Work Orders" at bounding box center [123, 277] width 69 height 17
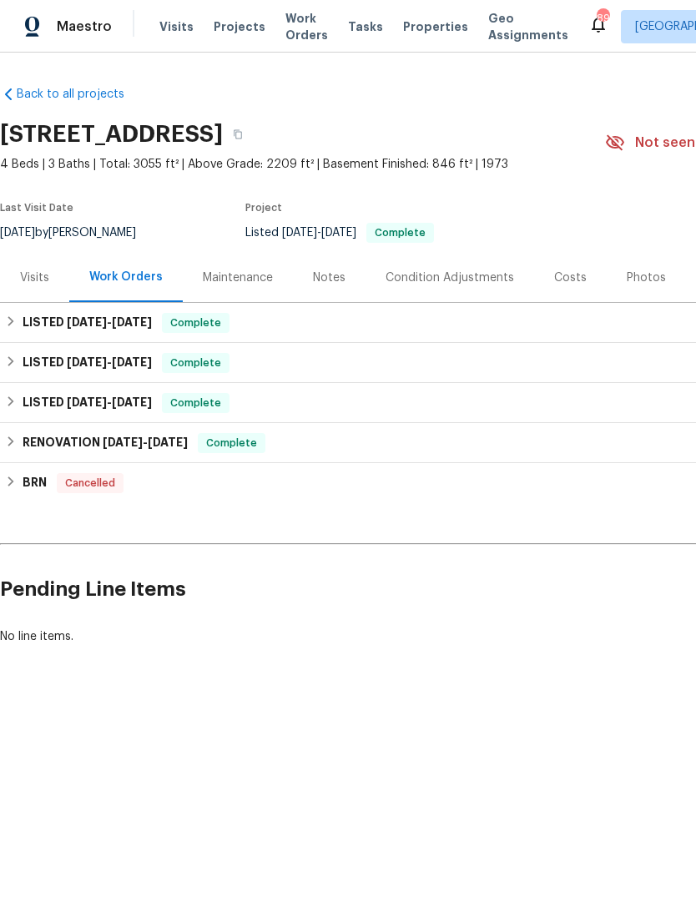
click at [59, 275] on div "Visits" at bounding box center [34, 277] width 69 height 49
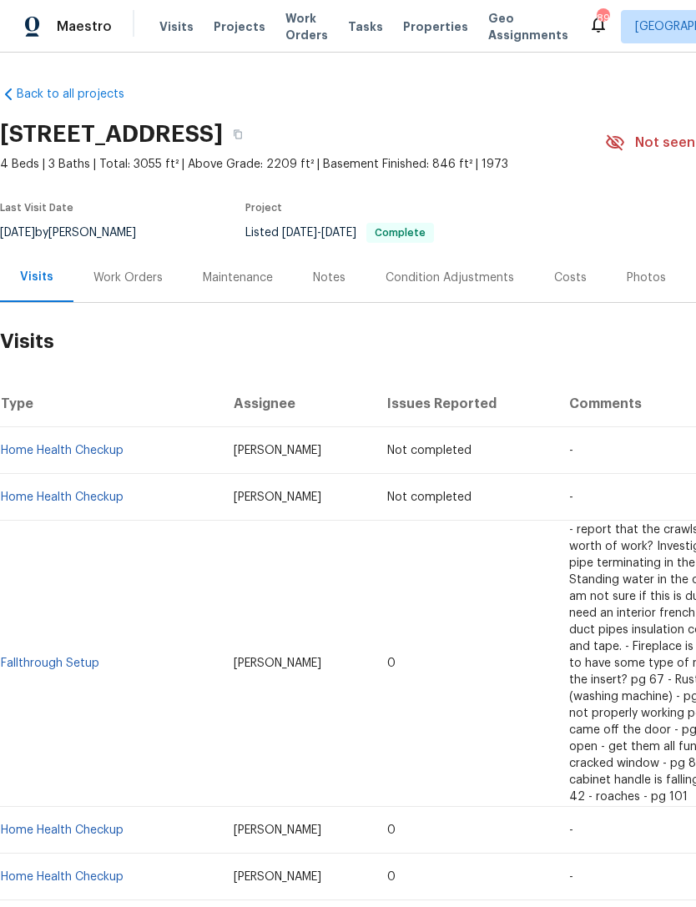
click at [344, 291] on div "Notes" at bounding box center [329, 277] width 73 height 49
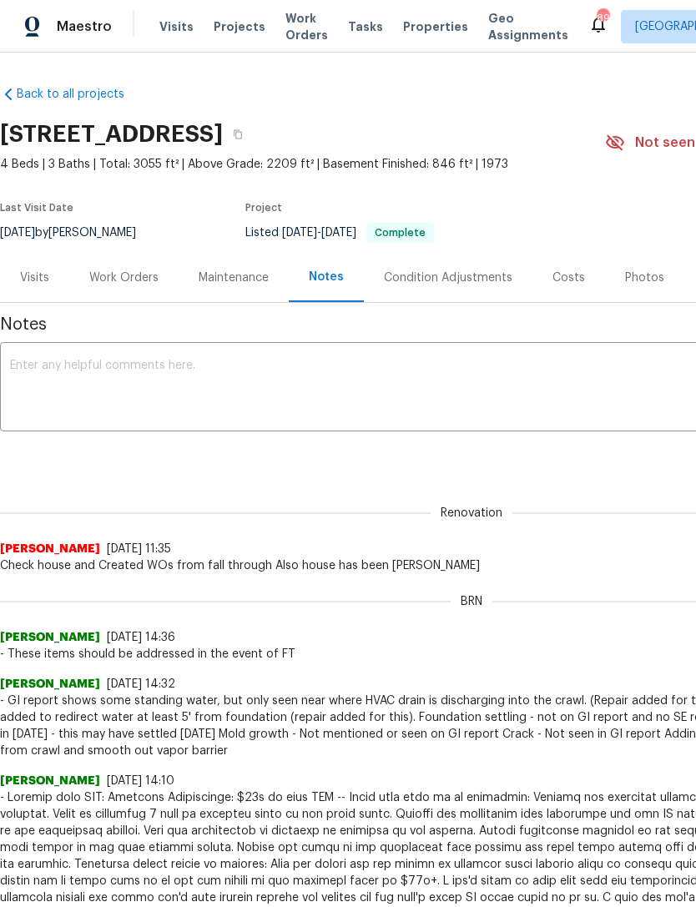
click at [143, 274] on div "Work Orders" at bounding box center [123, 277] width 69 height 17
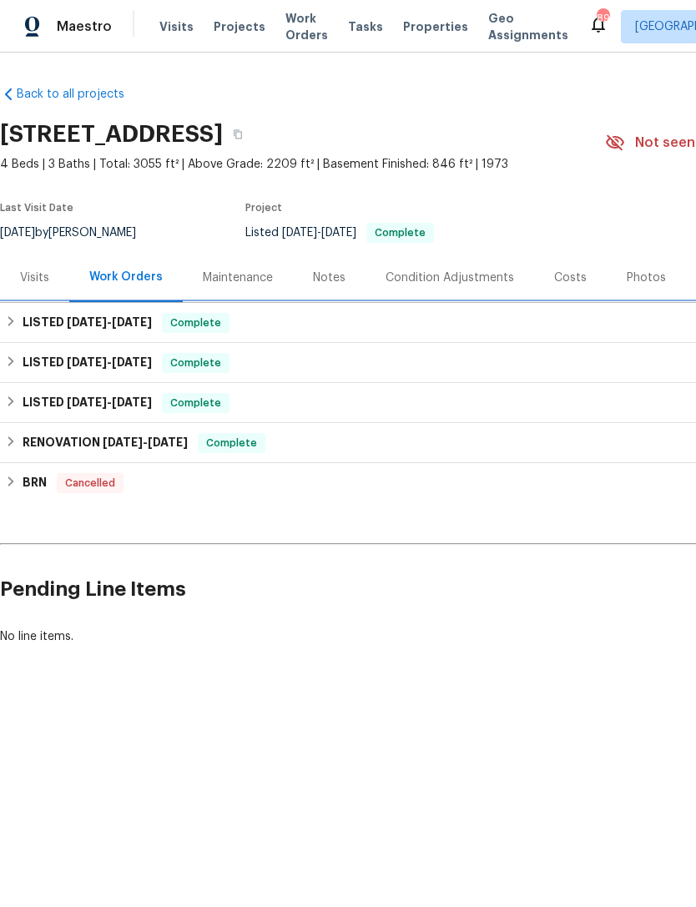
click at [148, 329] on h6 "LISTED 9/16/25 - 9/24/25" at bounding box center [87, 323] width 129 height 20
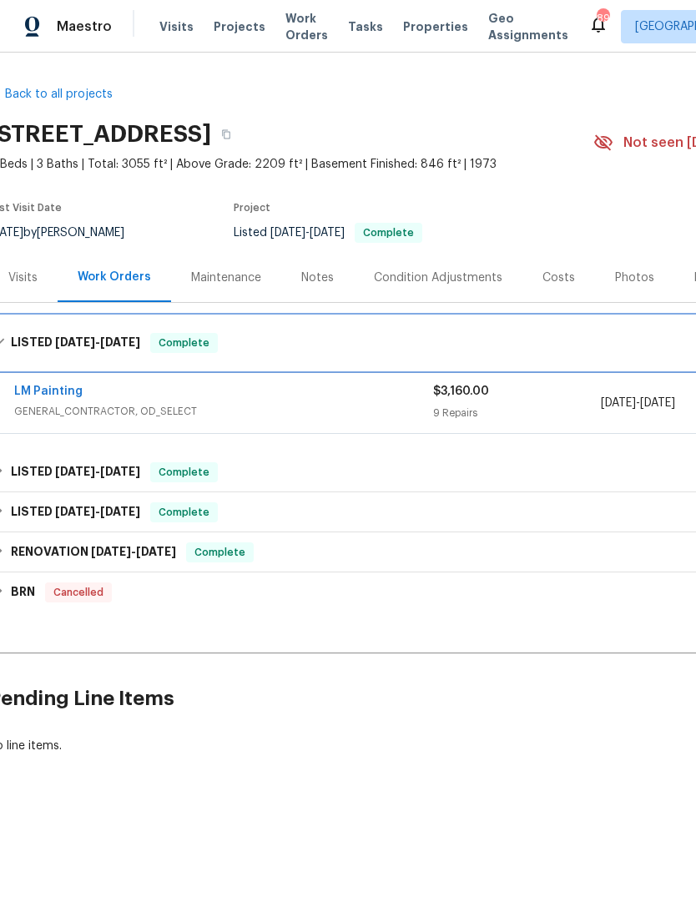
scroll to position [0, 11]
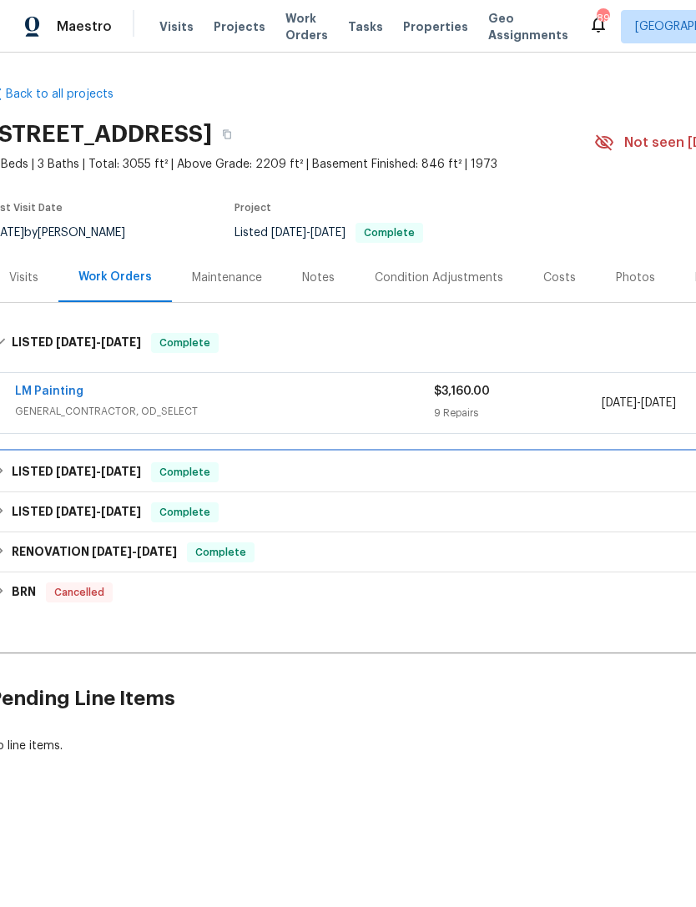
click at [163, 460] on div "LISTED 5/17/25 - 5/19/25 Complete" at bounding box center [460, 472] width 943 height 40
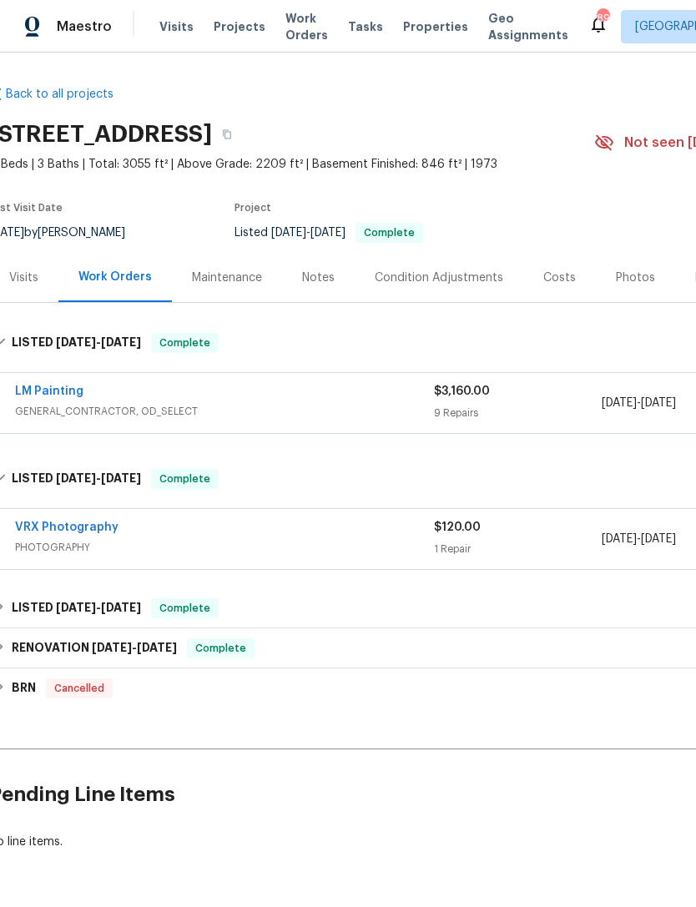
click at [91, 578] on div "Back to all projects 5142 Golfbrook Ct, Stone Mountain, GA 30088 4 Beds | 3 Bat…" at bounding box center [460, 468] width 943 height 791
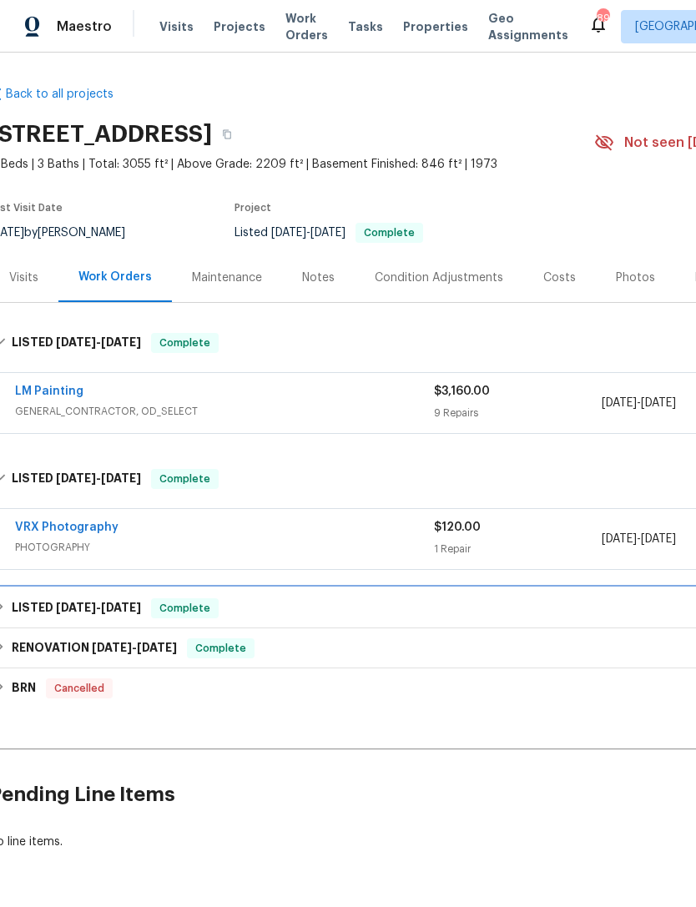
click at [86, 606] on span "5/1/25" at bounding box center [76, 607] width 40 height 12
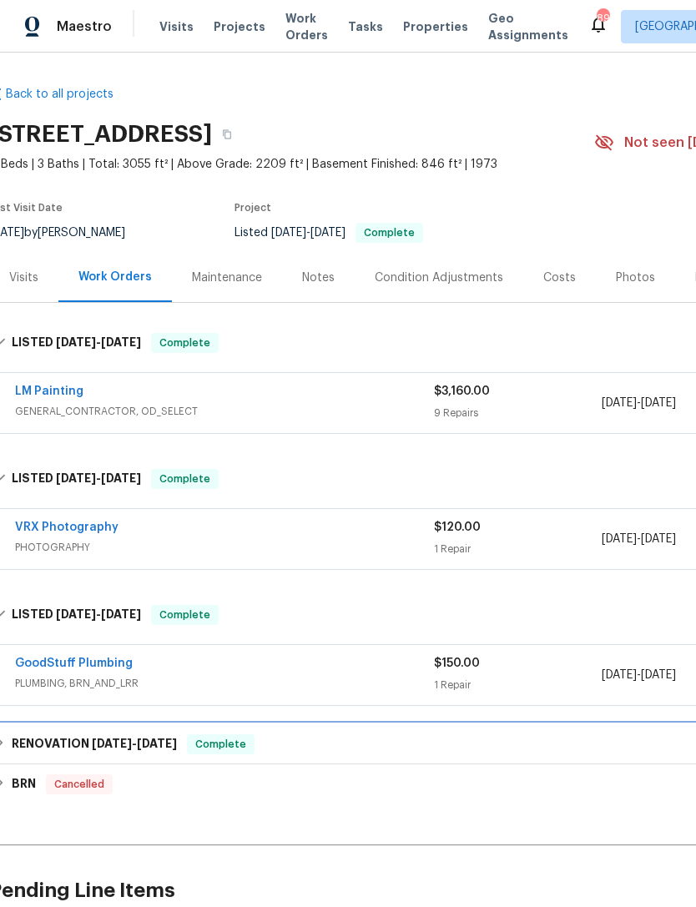
click at [67, 737] on h6 "RENOVATION 4/29/25 - 5/14/25" at bounding box center [94, 744] width 165 height 20
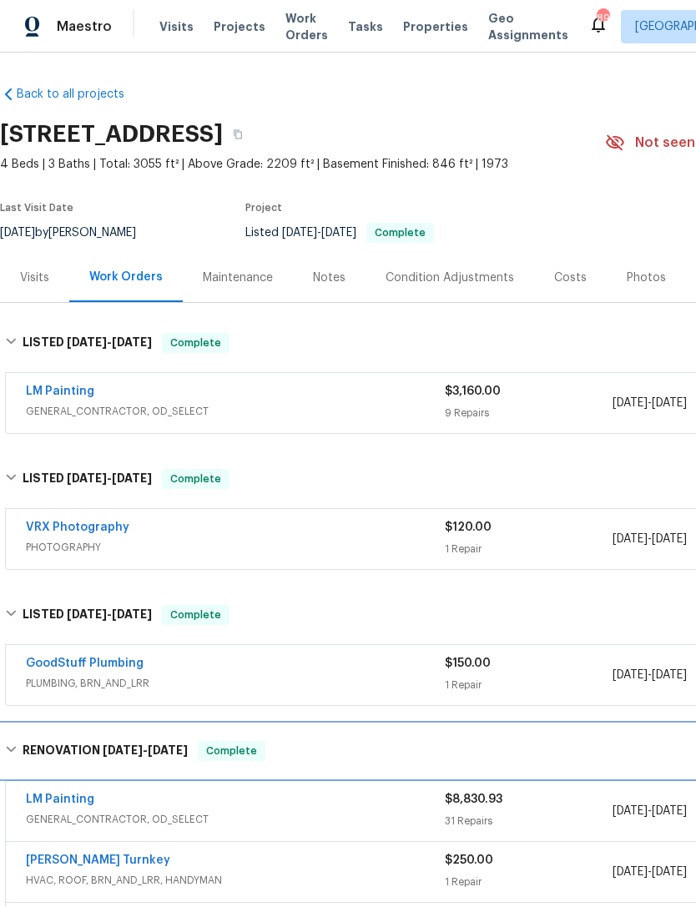
scroll to position [0, 0]
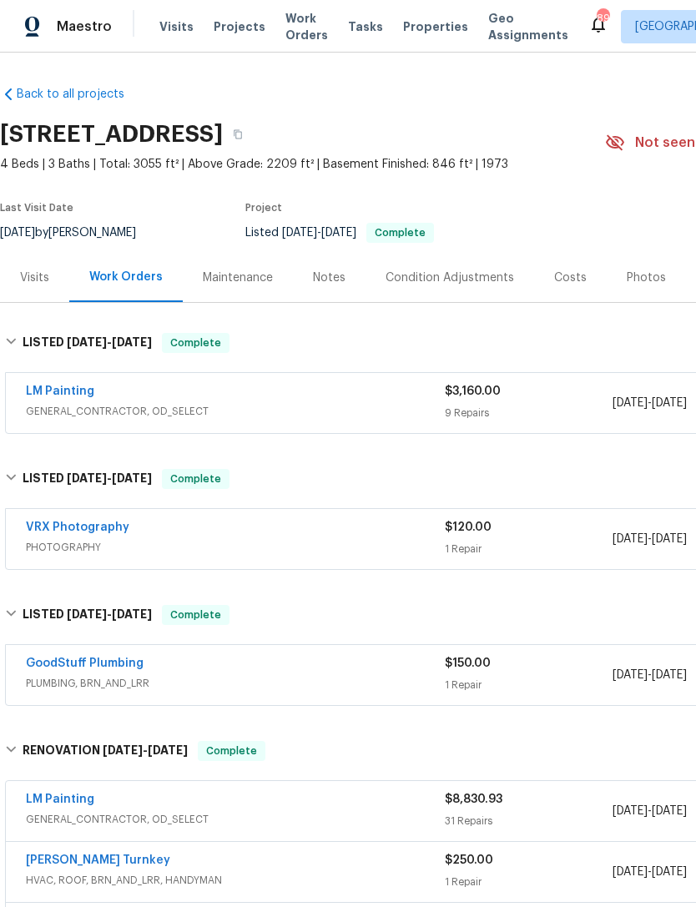
click at [281, 400] on div "LM Painting" at bounding box center [235, 393] width 419 height 20
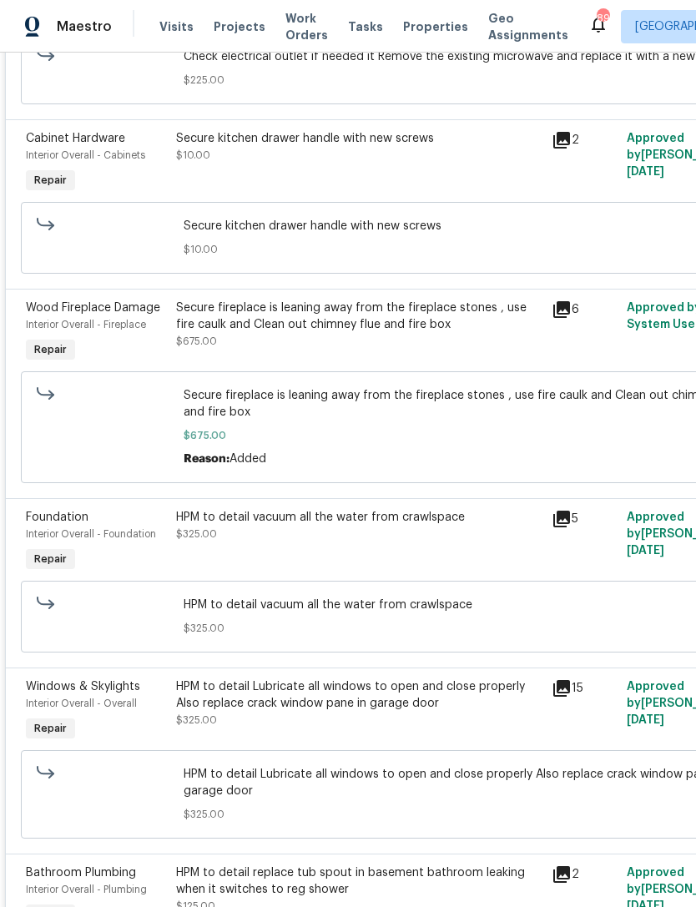
scroll to position [881, 0]
click at [58, 520] on span "Foundation" at bounding box center [57, 517] width 63 height 12
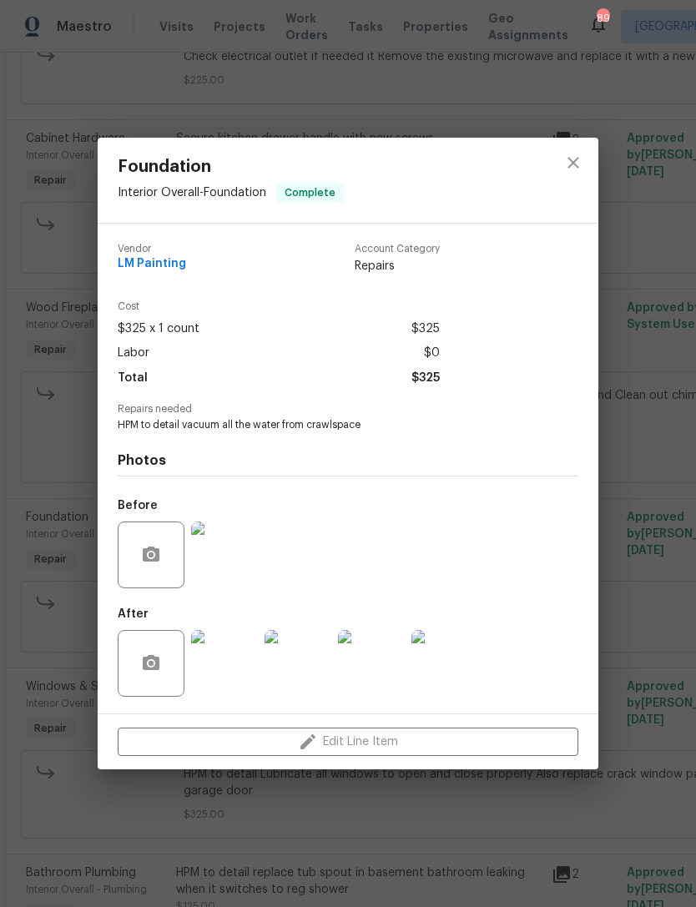
click at [225, 665] on img at bounding box center [224, 663] width 67 height 67
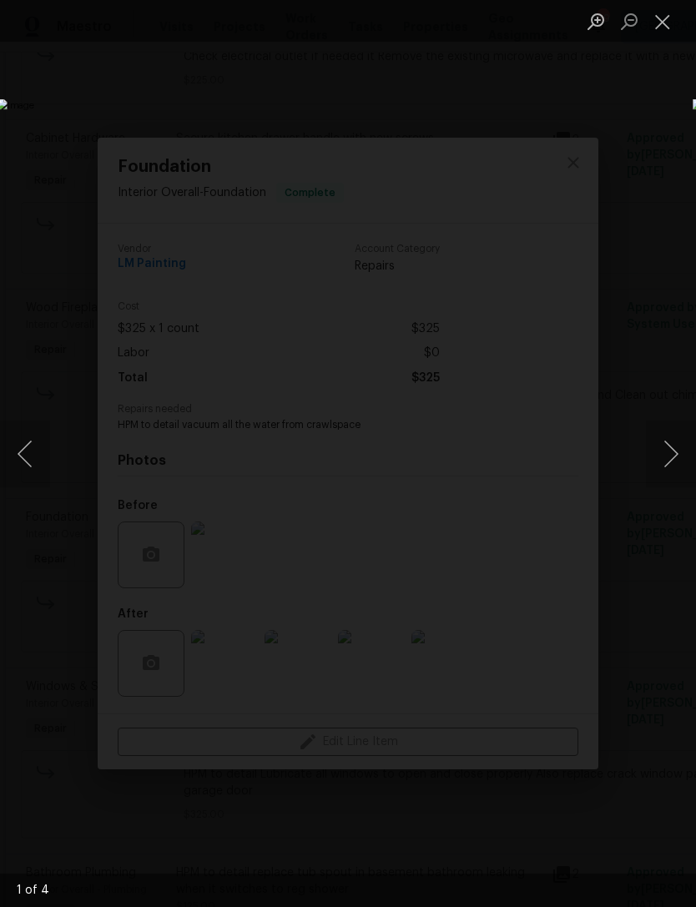
click at [666, 465] on button "Next image" at bounding box center [671, 453] width 50 height 67
click at [663, 458] on button "Next image" at bounding box center [671, 453] width 50 height 67
click at [660, 462] on button "Next image" at bounding box center [671, 453] width 50 height 67
click at [657, 463] on button "Next image" at bounding box center [671, 453] width 50 height 67
click at [668, 30] on button "Close lightbox" at bounding box center [662, 21] width 33 height 29
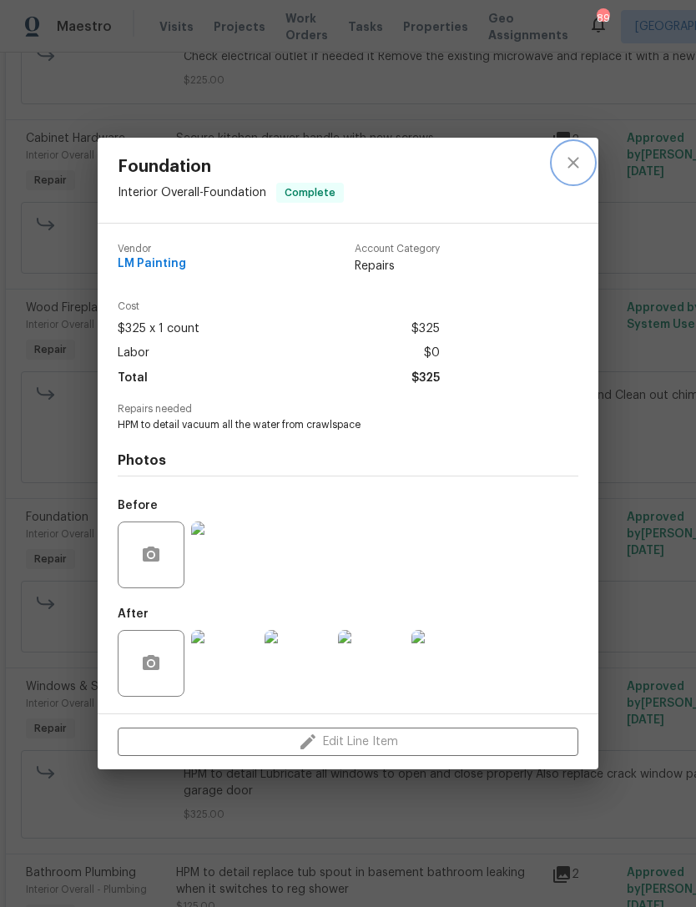
click at [578, 163] on icon "close" at bounding box center [573, 163] width 20 height 20
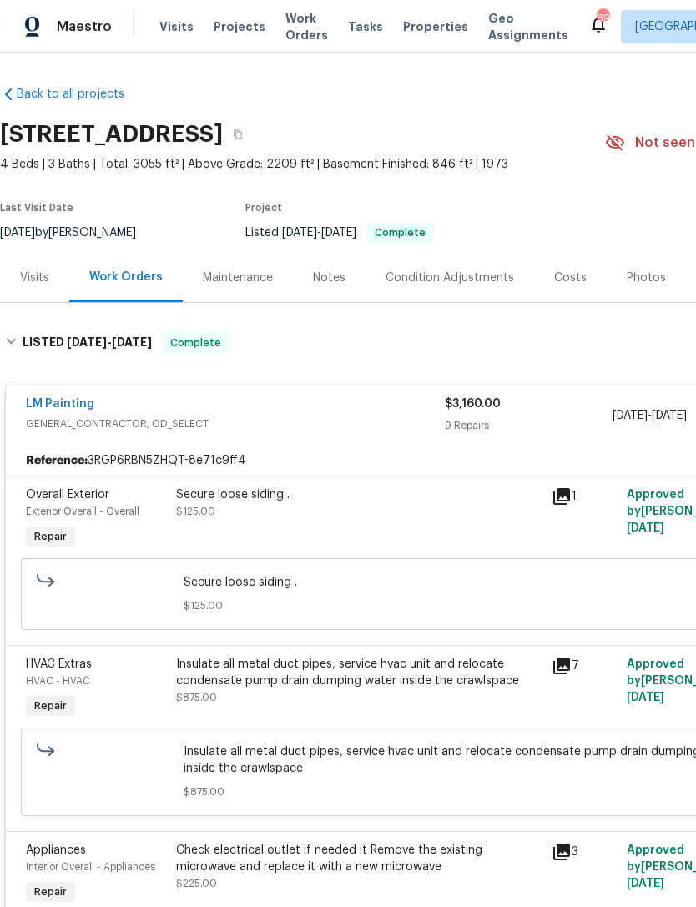
scroll to position [0, 0]
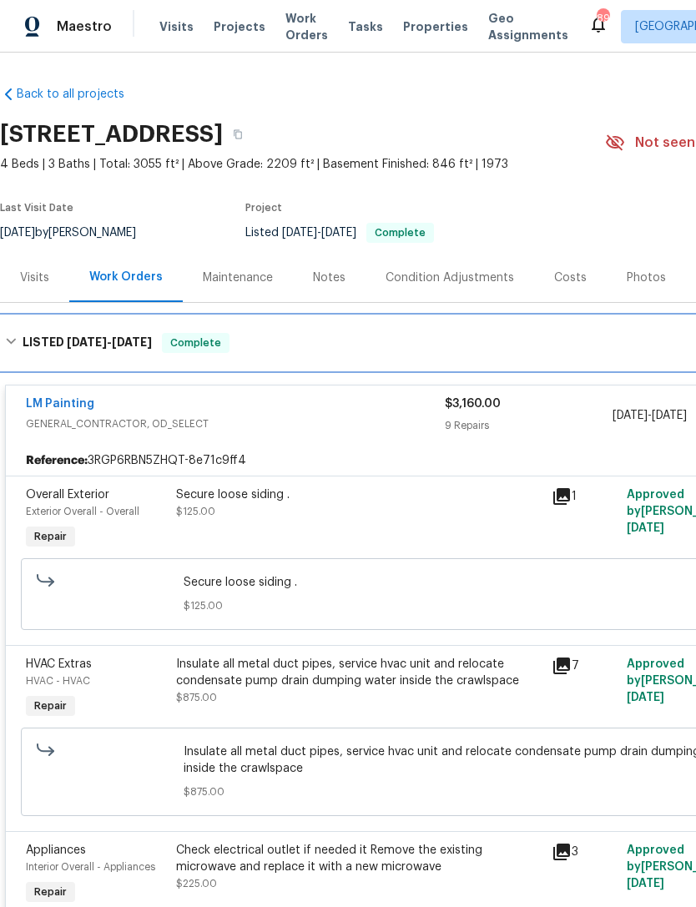
click at [283, 347] on div "LISTED 9/16/25 - 9/24/25 Complete" at bounding box center [471, 343] width 933 height 20
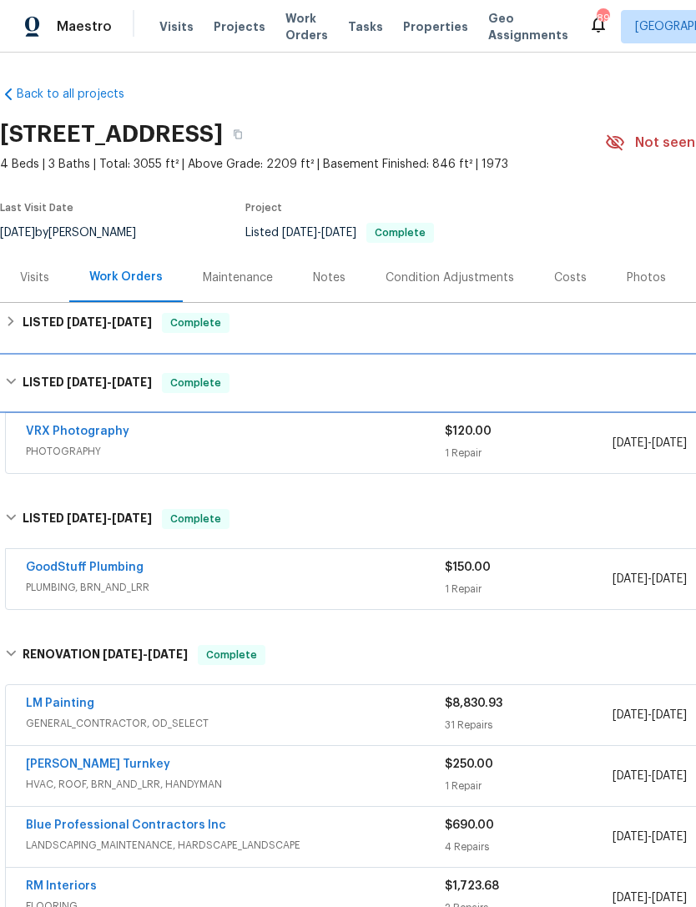
click at [270, 384] on div "LISTED 5/17/25 - 5/19/25 Complete" at bounding box center [471, 383] width 933 height 20
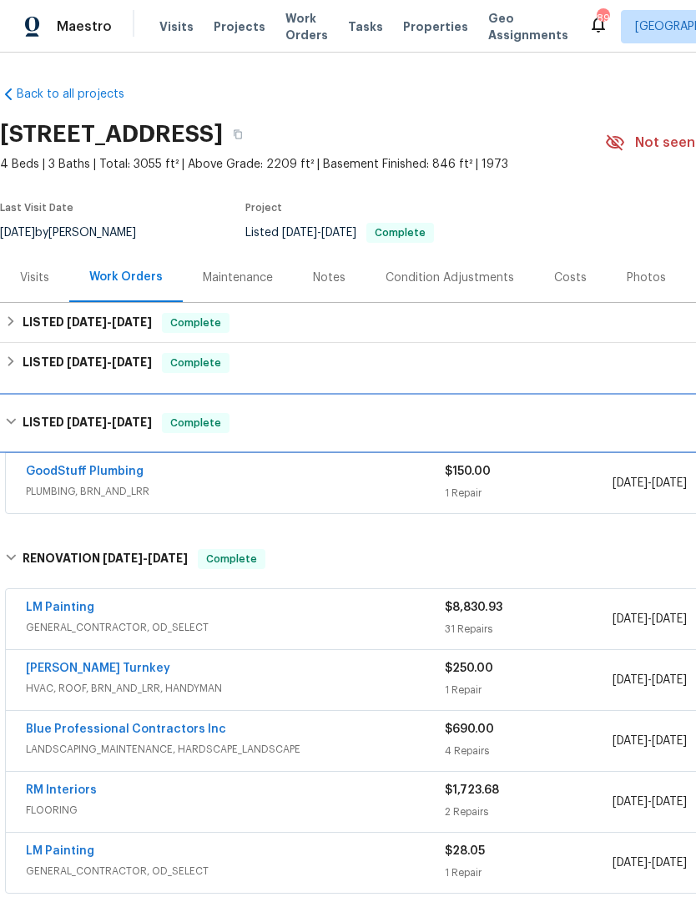
click at [264, 422] on div "LISTED 5/1/25 - 5/5/25 Complete" at bounding box center [471, 423] width 933 height 20
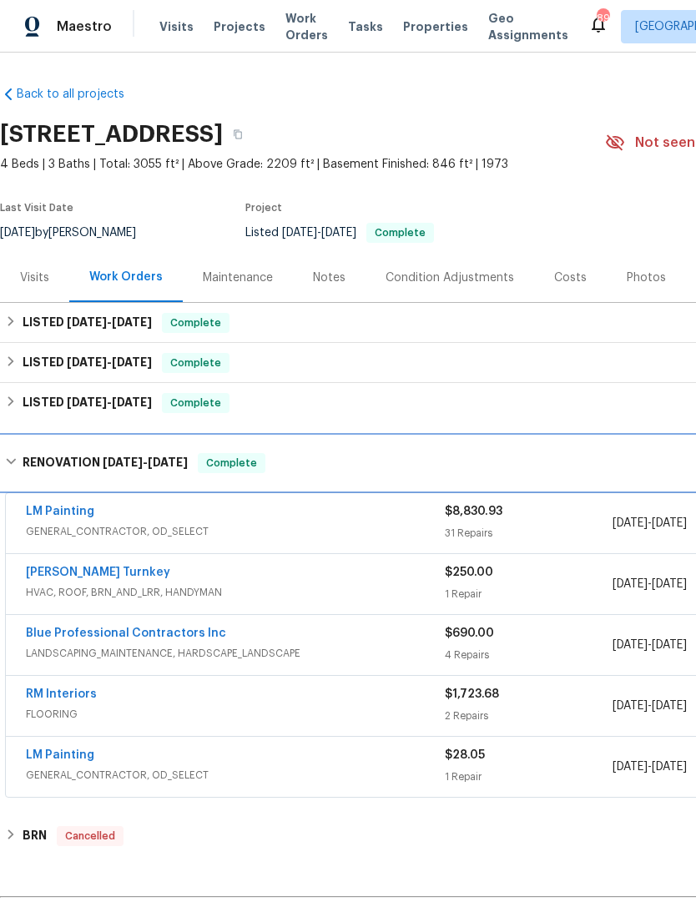
click at [311, 458] on div "RENOVATION 4/29/25 - 5/14/25 Complete" at bounding box center [471, 463] width 933 height 20
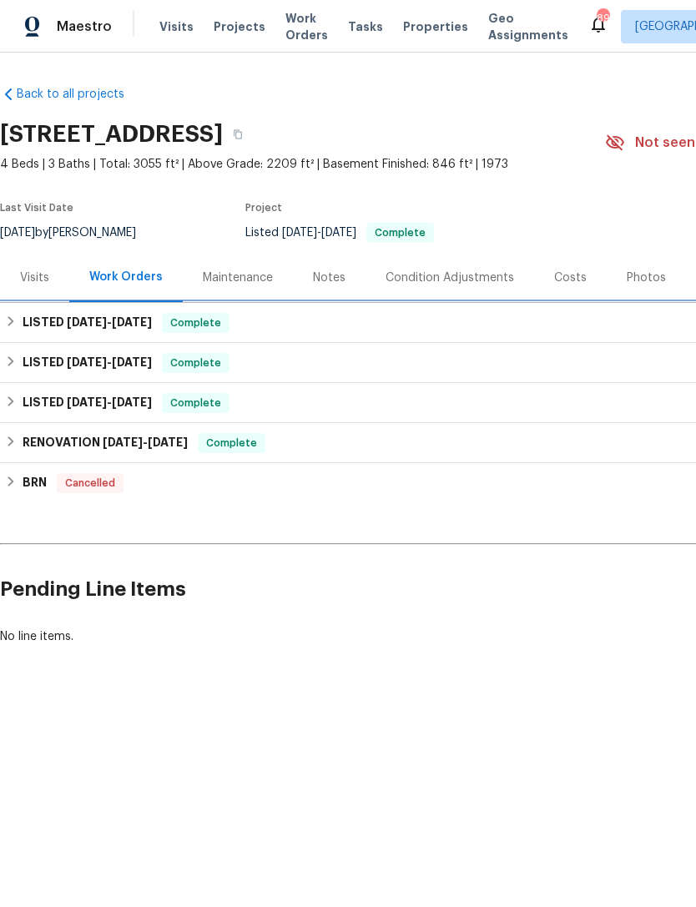
click at [410, 309] on div "LISTED 9/16/25 - 9/24/25 Complete" at bounding box center [471, 323] width 943 height 40
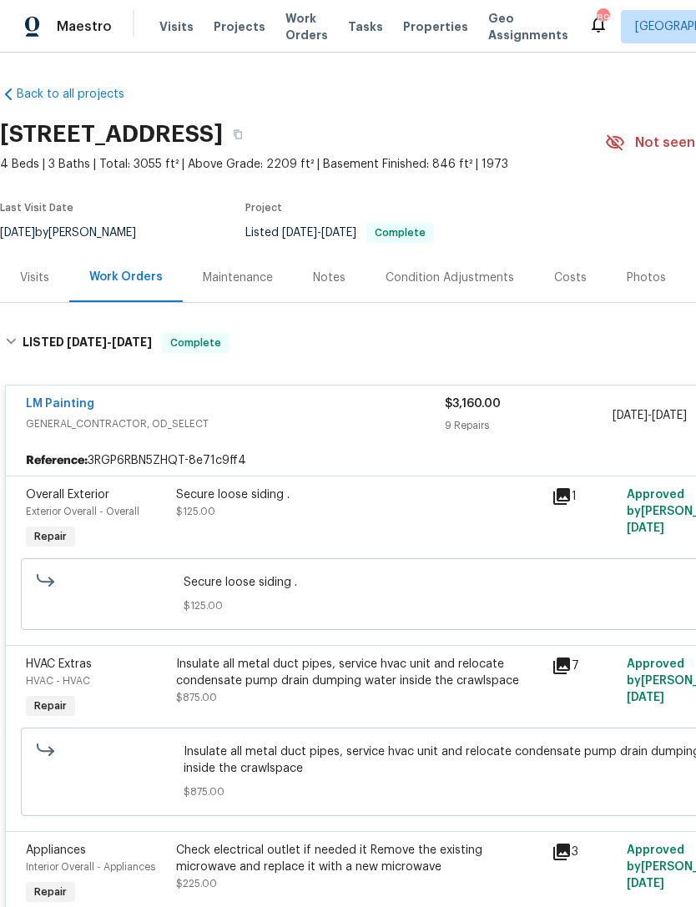
click at [140, 671] on div "HVAC Extras" at bounding box center [96, 664] width 140 height 17
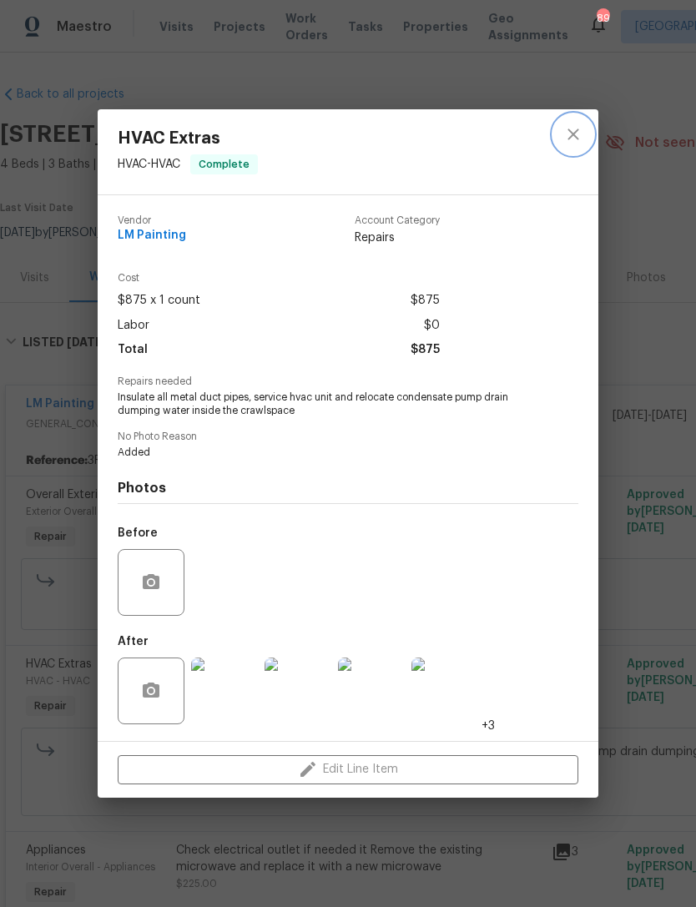
click at [572, 135] on icon "close" at bounding box center [573, 134] width 20 height 20
